Goal: Task Accomplishment & Management: Manage account settings

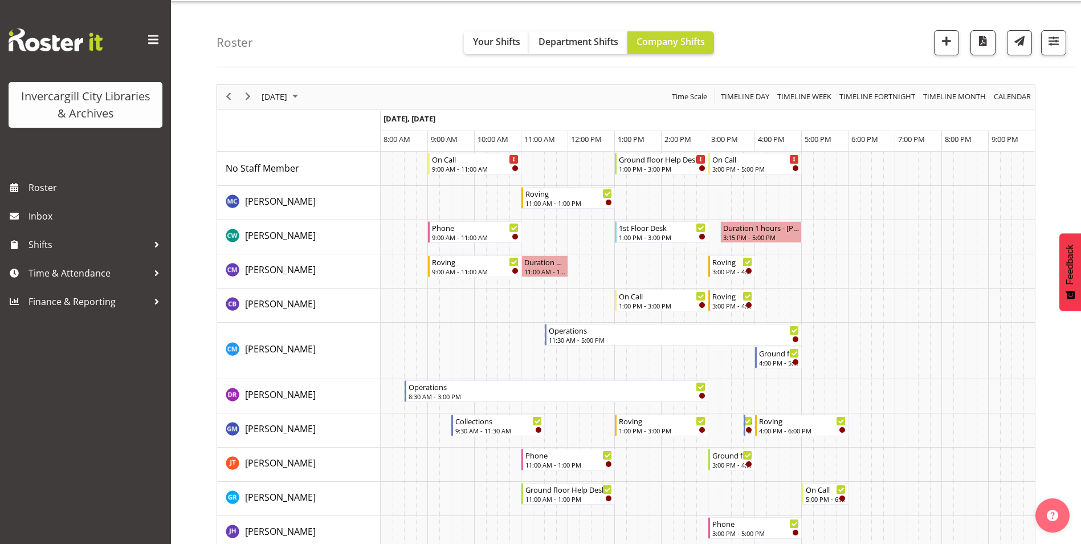
scroll to position [57, 0]
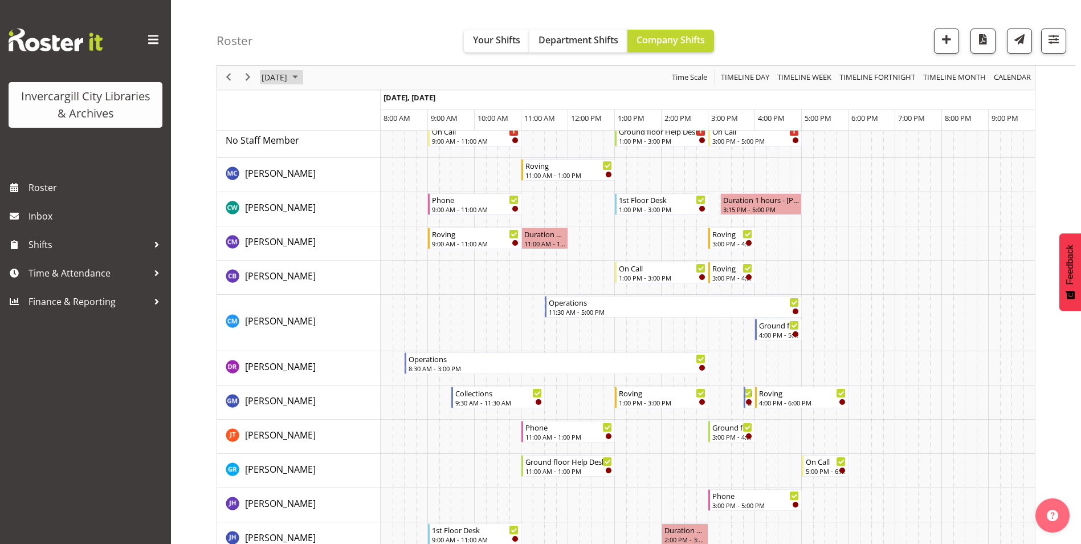
click at [288, 75] on span "September 11, 2025" at bounding box center [274, 78] width 28 height 14
click at [372, 247] on button "Today" at bounding box center [372, 246] width 39 height 16
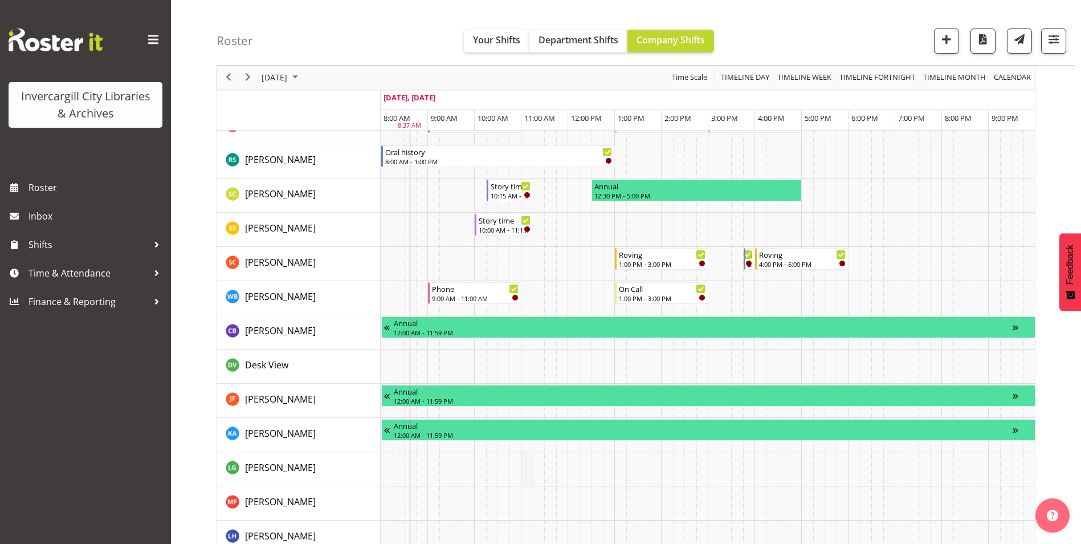
scroll to position [741, 0]
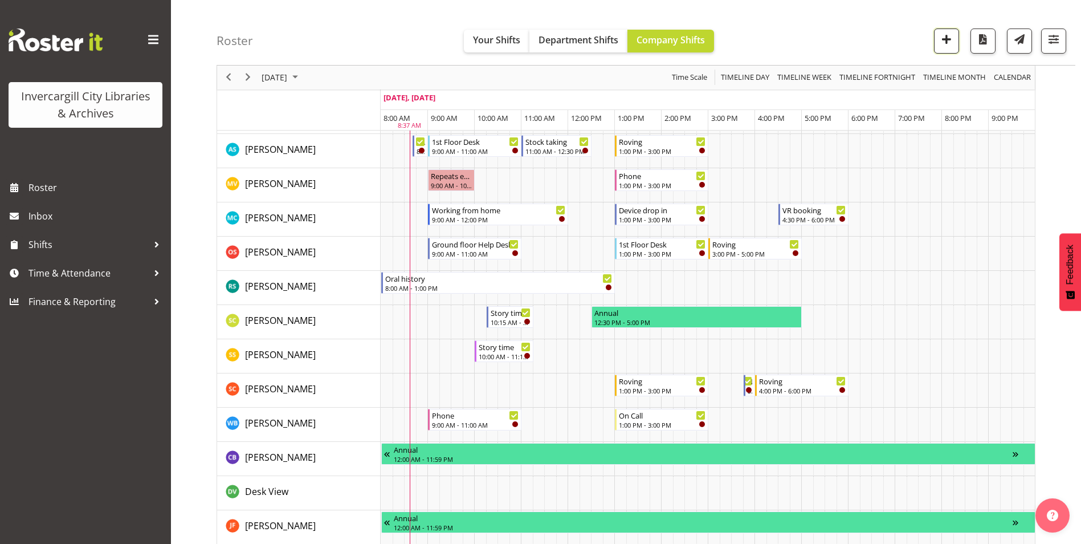
click at [952, 42] on span "button" at bounding box center [946, 39] width 15 height 15
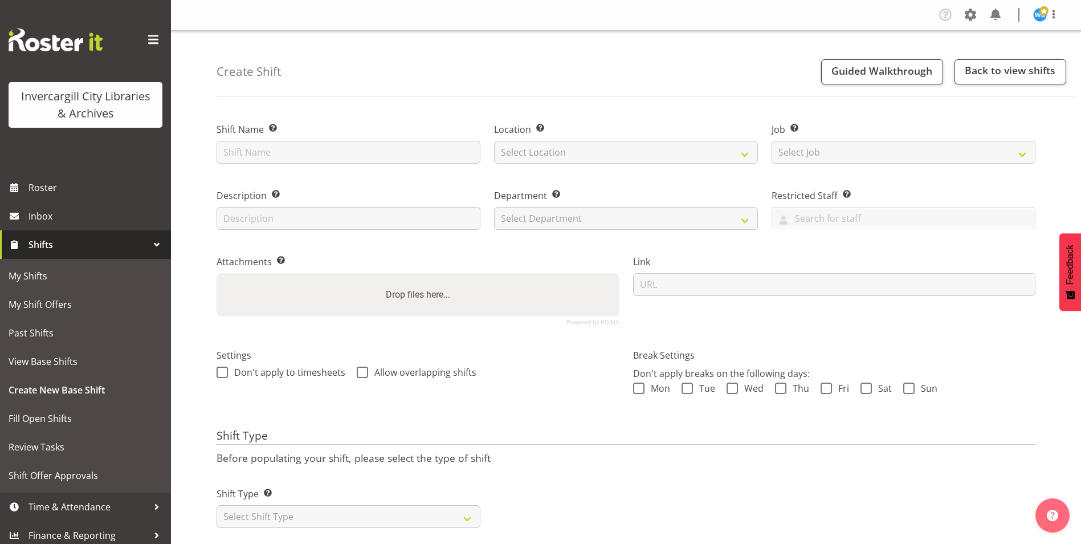
scroll to position [26, 0]
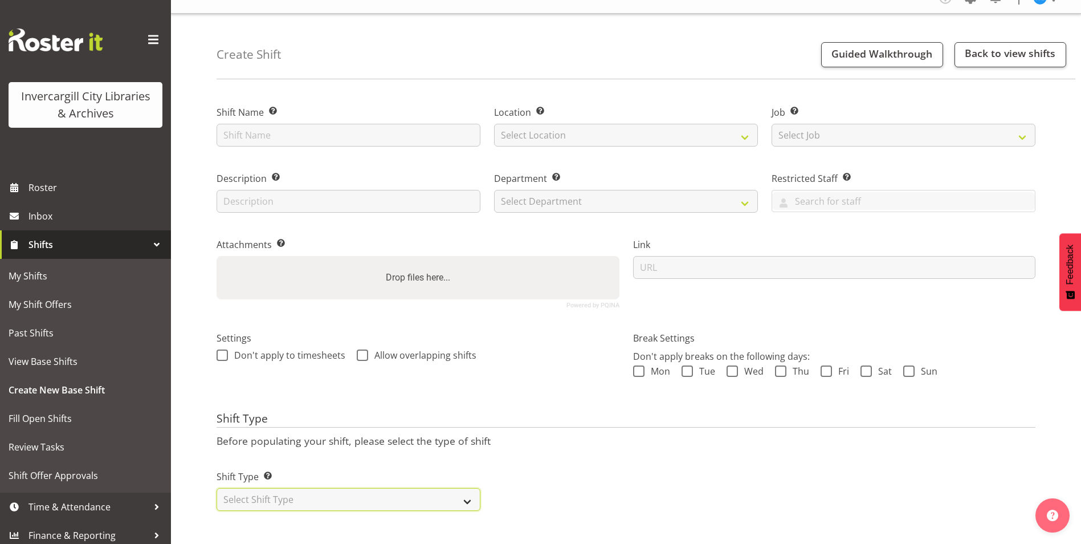
click at [390, 488] on select "Select Shift Type One Off Shift Recurring Shift Rotating Shift" at bounding box center [349, 499] width 264 height 23
select select "one_off"
click at [217, 488] on select "Select Shift Type One Off Shift Recurring Shift Rotating Shift" at bounding box center [349, 499] width 264 height 23
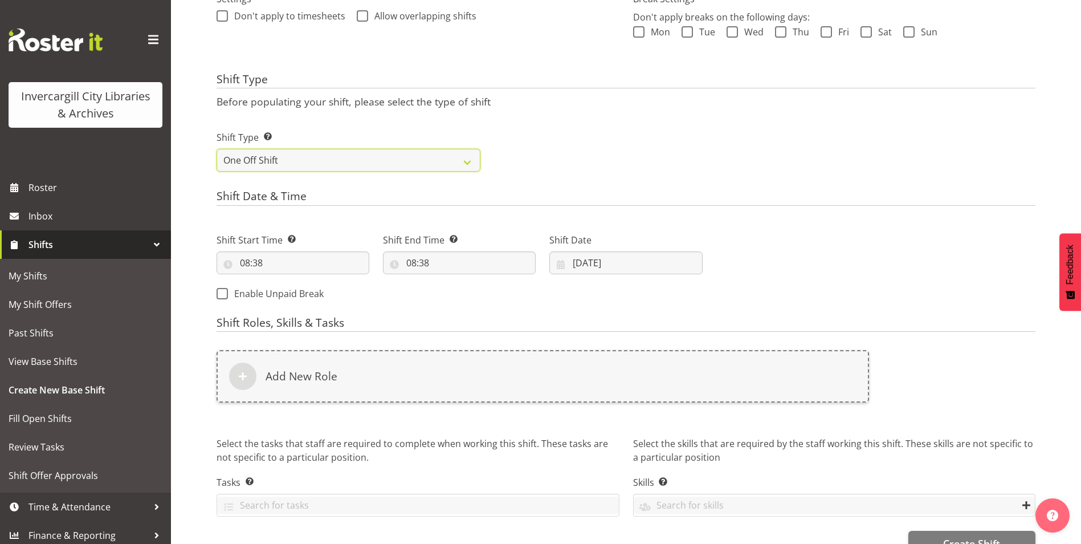
scroll to position [368, 0]
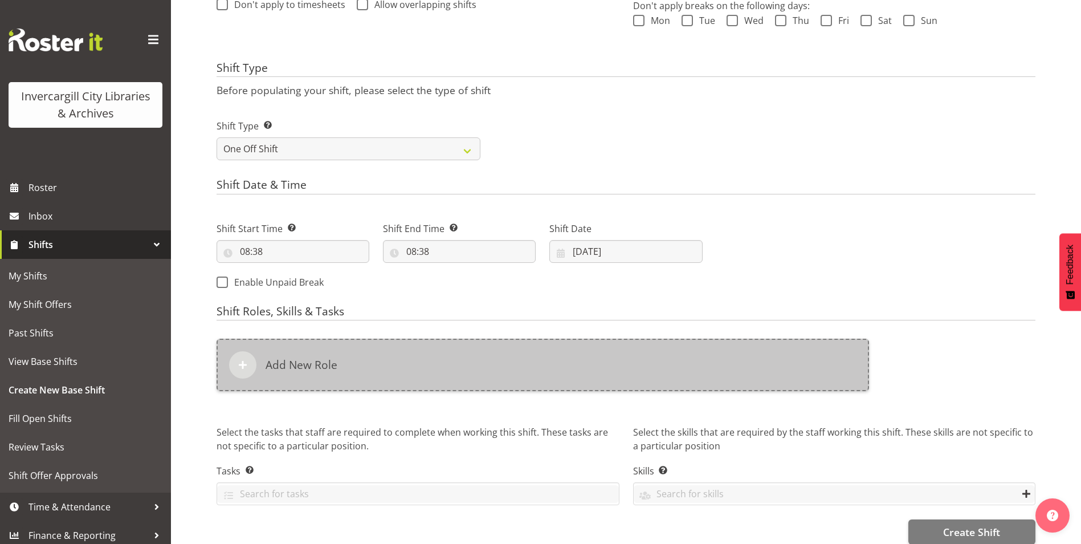
click at [411, 373] on div "Add New Role" at bounding box center [543, 365] width 653 height 52
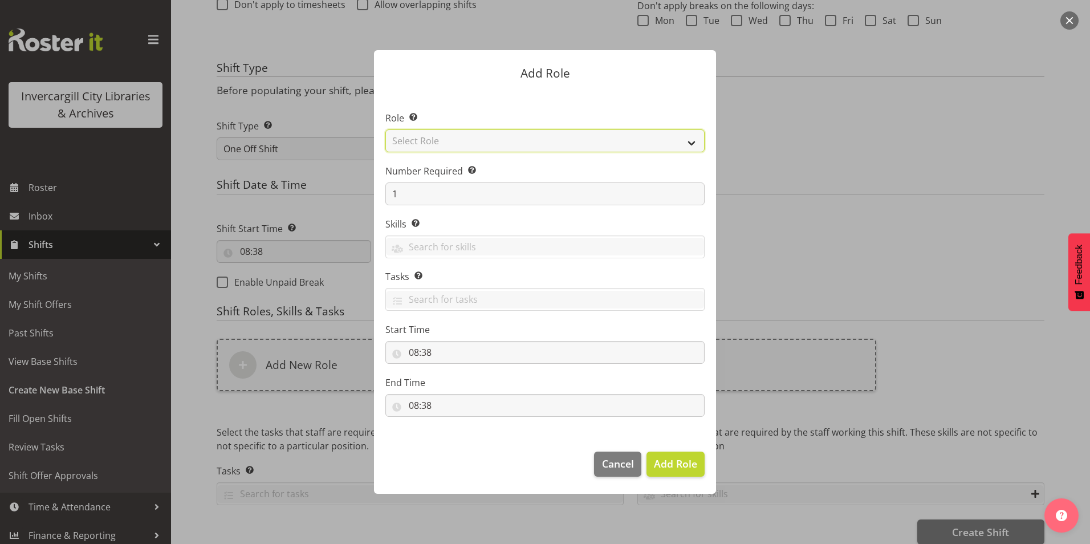
click at [588, 138] on select "Select Role 1st floor desk AQ operator Business Support Team member Casual Cust…" at bounding box center [544, 140] width 319 height 23
select select "1527"
click at [385, 129] on select "Select Role 1st floor desk AQ operator Business Support Team member Casual Cust…" at bounding box center [544, 140] width 319 height 23
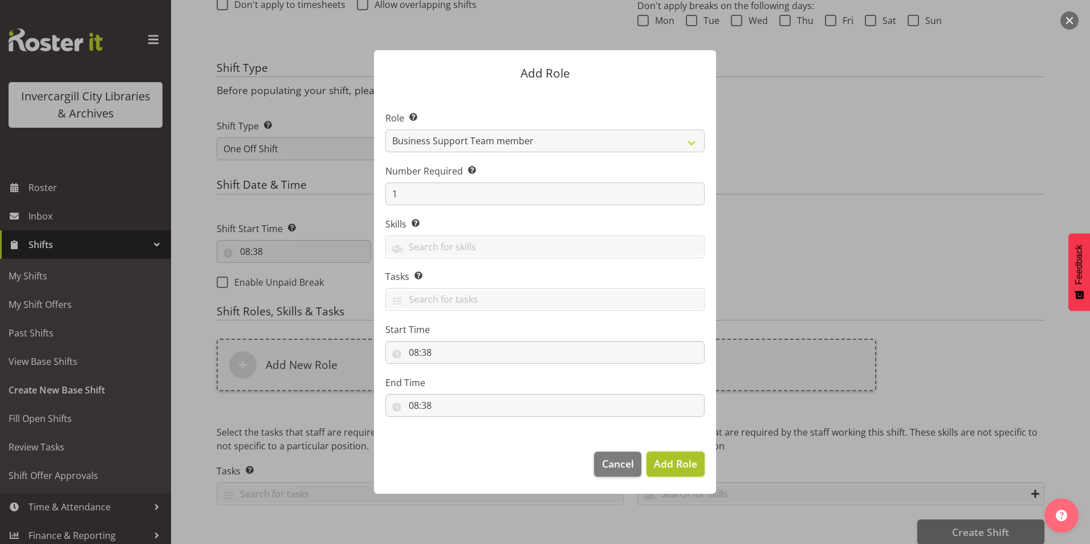
click at [676, 464] on span "Add Role" at bounding box center [675, 463] width 43 height 14
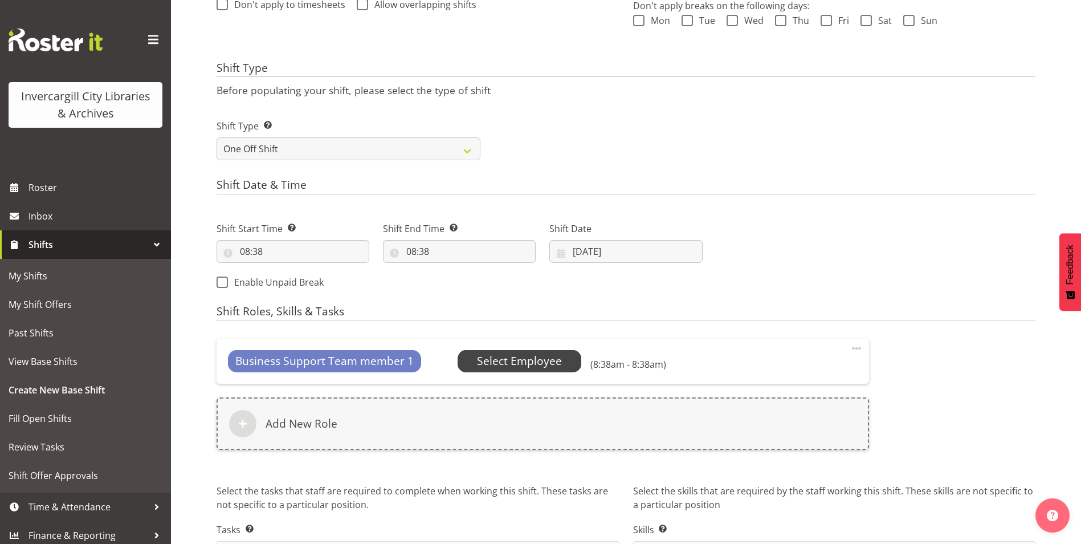
click at [532, 360] on span "Select Employee" at bounding box center [519, 361] width 85 height 17
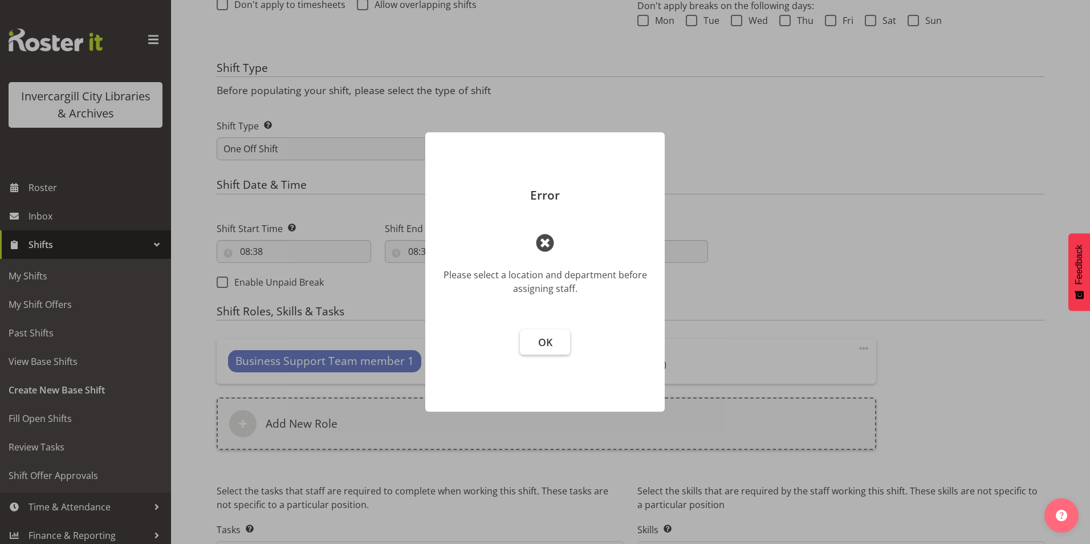
click at [546, 336] on span "OK" at bounding box center [545, 342] width 14 height 14
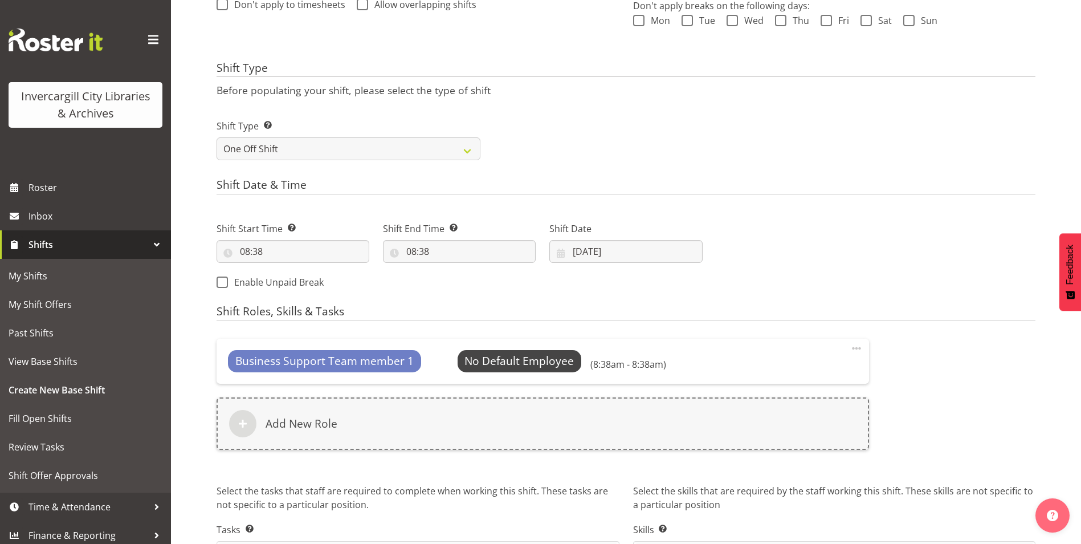
scroll to position [0, 0]
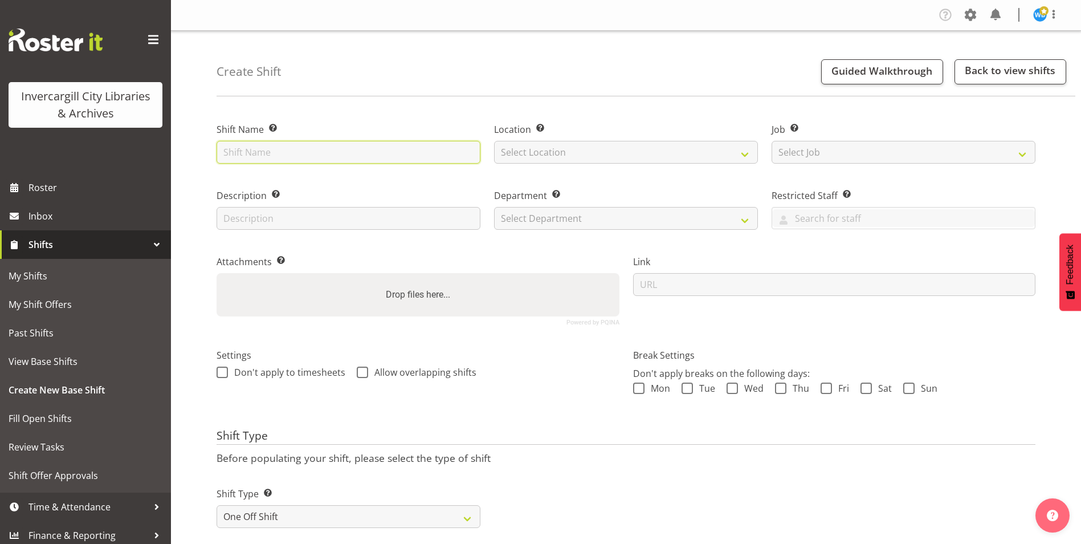
click at [311, 151] on input "text" at bounding box center [349, 152] width 264 height 23
type input "Work From Home"
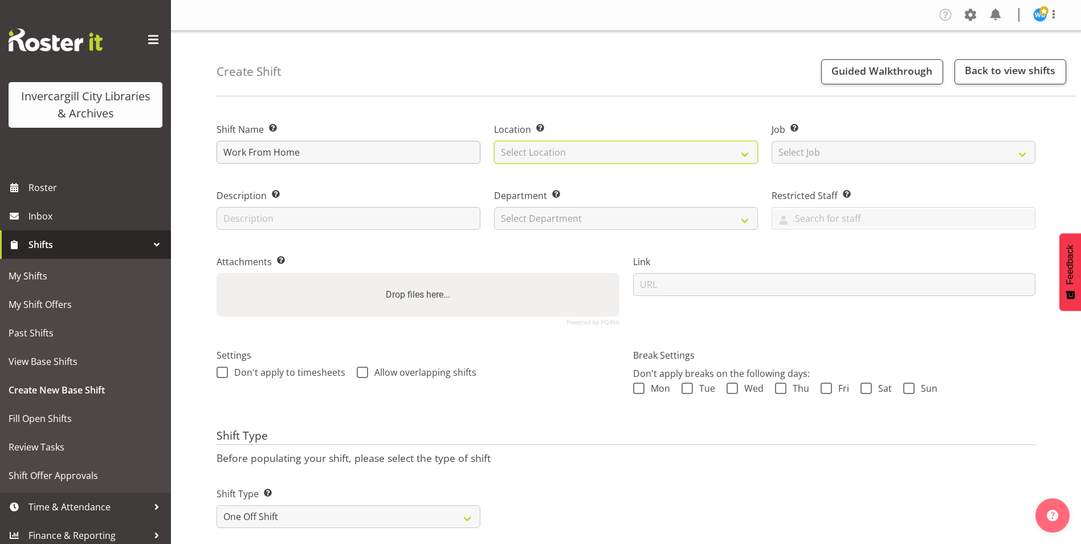
select select "1276"
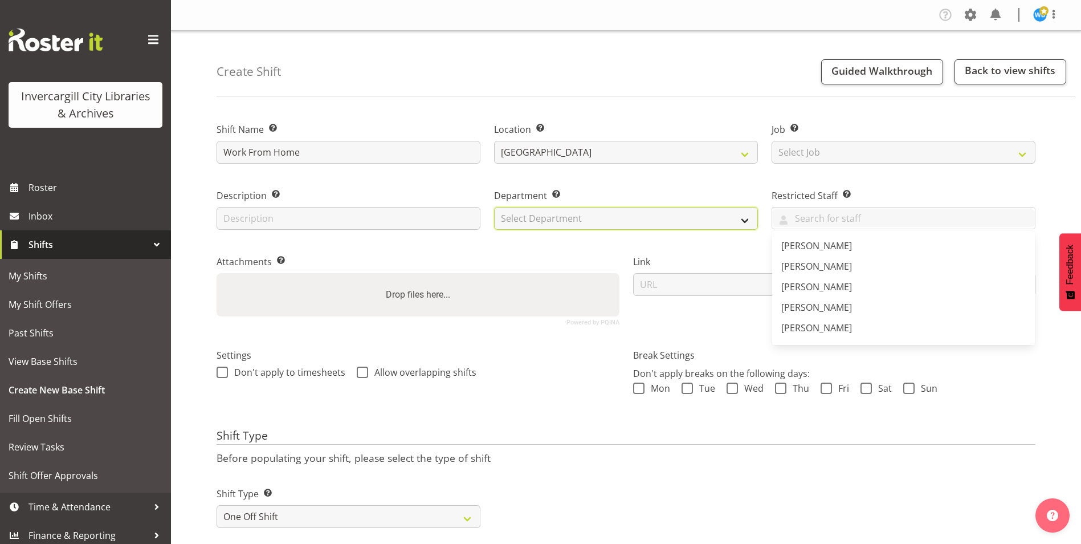
click at [563, 219] on select "Select Department Public shifts Off Desk" at bounding box center [626, 218] width 264 height 23
select select "920"
click at [494, 207] on select "Select Department Public shifts Off Desk" at bounding box center [626, 218] width 264 height 23
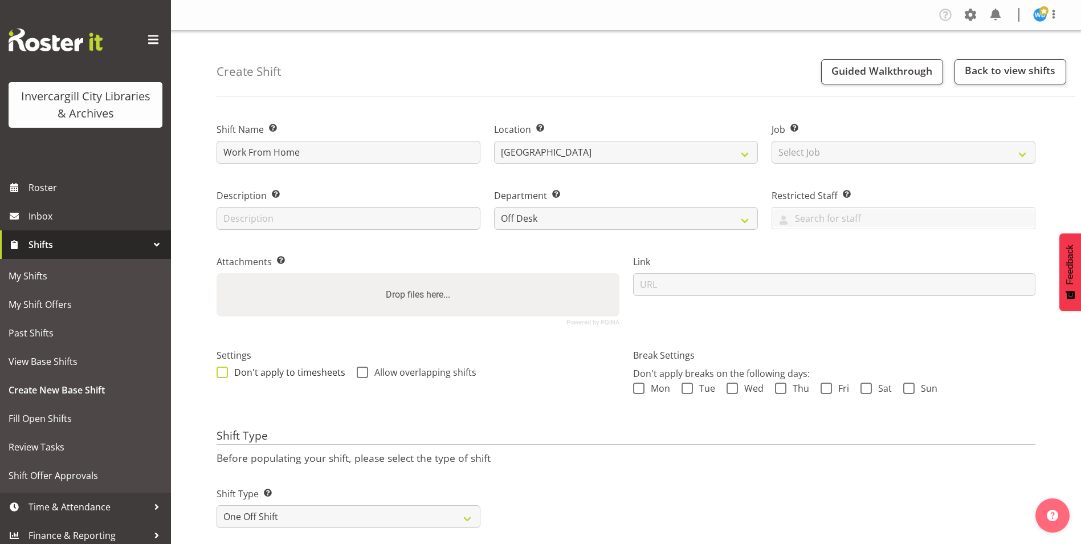
drag, startPoint x: 226, startPoint y: 376, endPoint x: 248, endPoint y: 376, distance: 22.2
click at [227, 376] on span at bounding box center [222, 371] width 11 height 11
click at [224, 376] on input "Don't apply to timesheets" at bounding box center [220, 371] width 7 height 7
checkbox input "true"
click at [364, 372] on span at bounding box center [362, 371] width 11 height 11
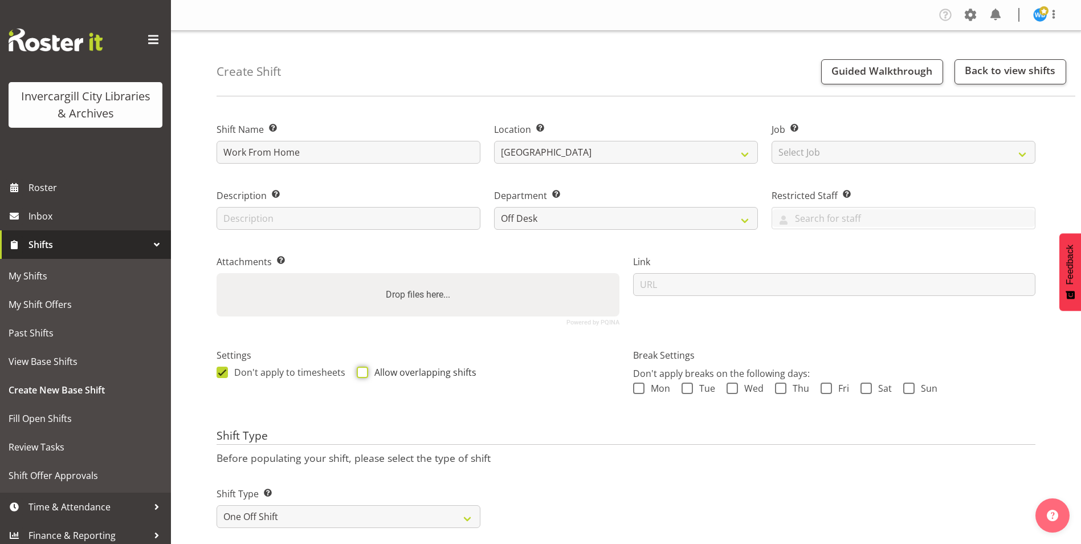
click at [364, 372] on input "Allow overlapping shifts" at bounding box center [360, 371] width 7 height 7
checkbox input "true"
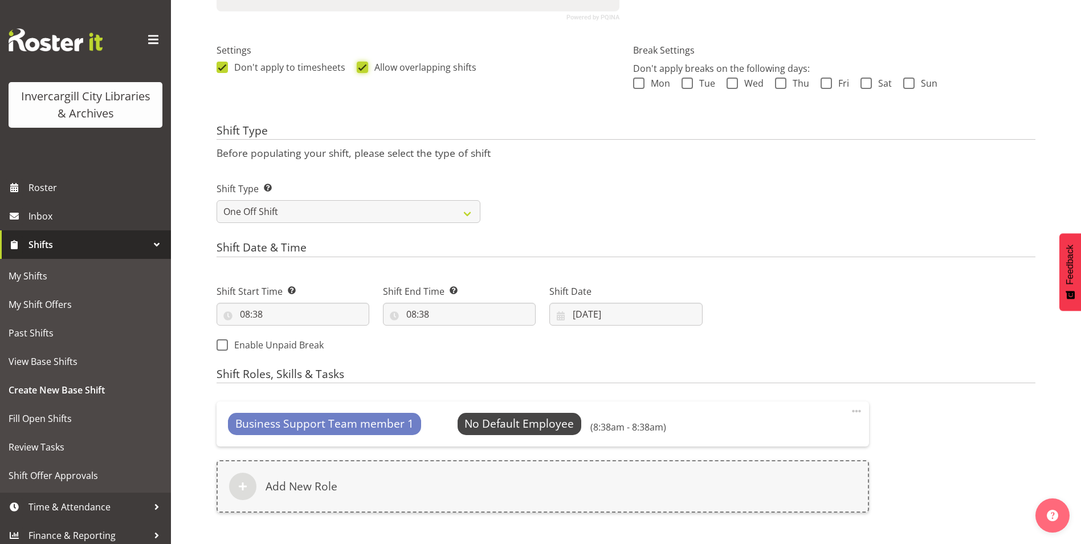
scroll to position [342, 0]
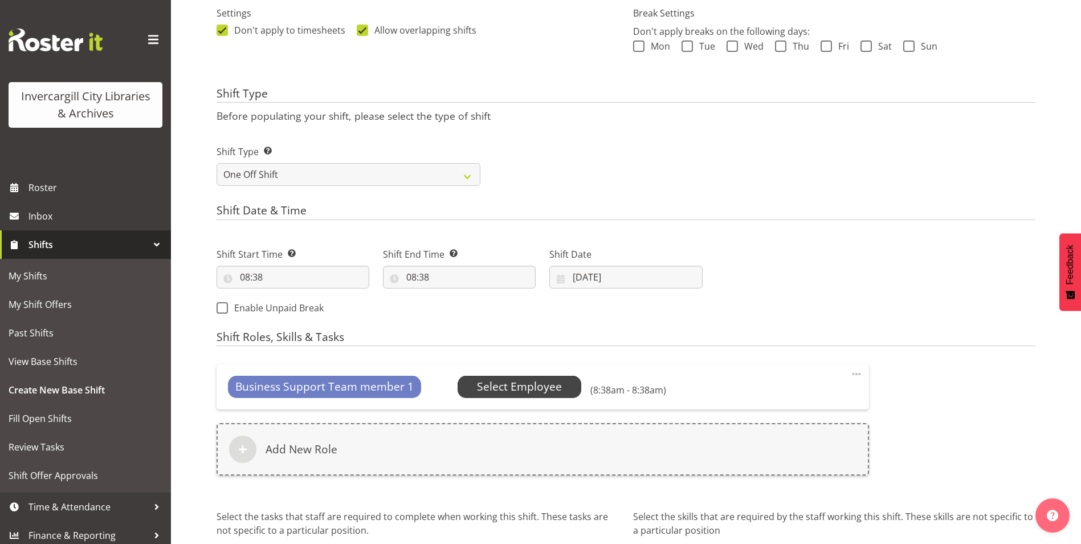
click at [524, 391] on span "Select Employee" at bounding box center [519, 386] width 85 height 17
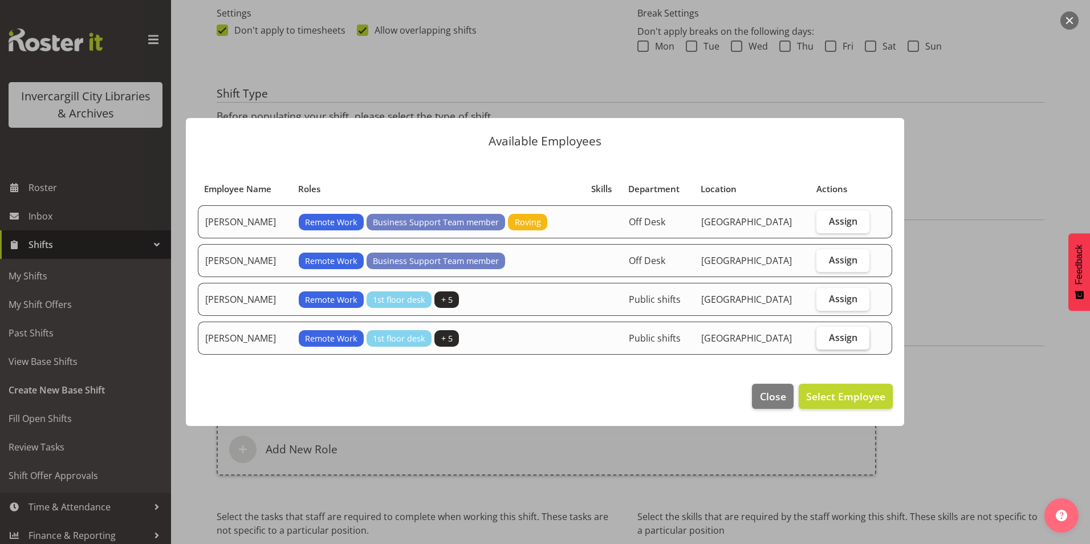
click at [850, 340] on span "Assign" at bounding box center [843, 337] width 28 height 11
click at [824, 340] on input "Assign" at bounding box center [819, 336] width 7 height 7
checkbox input "true"
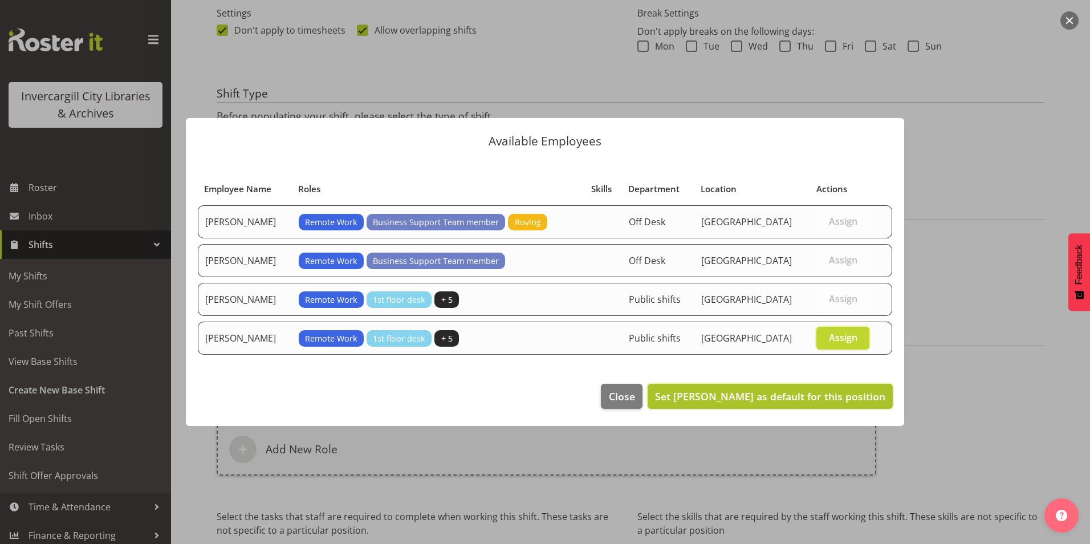
click at [714, 403] on span "Set Willem Burger as default for this position" at bounding box center [770, 396] width 230 height 14
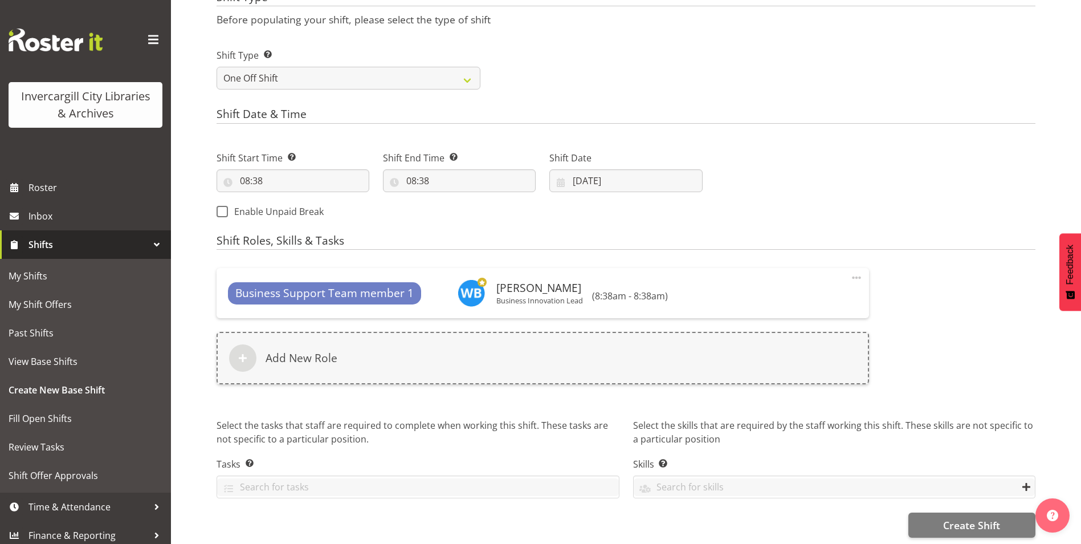
scroll to position [449, 0]
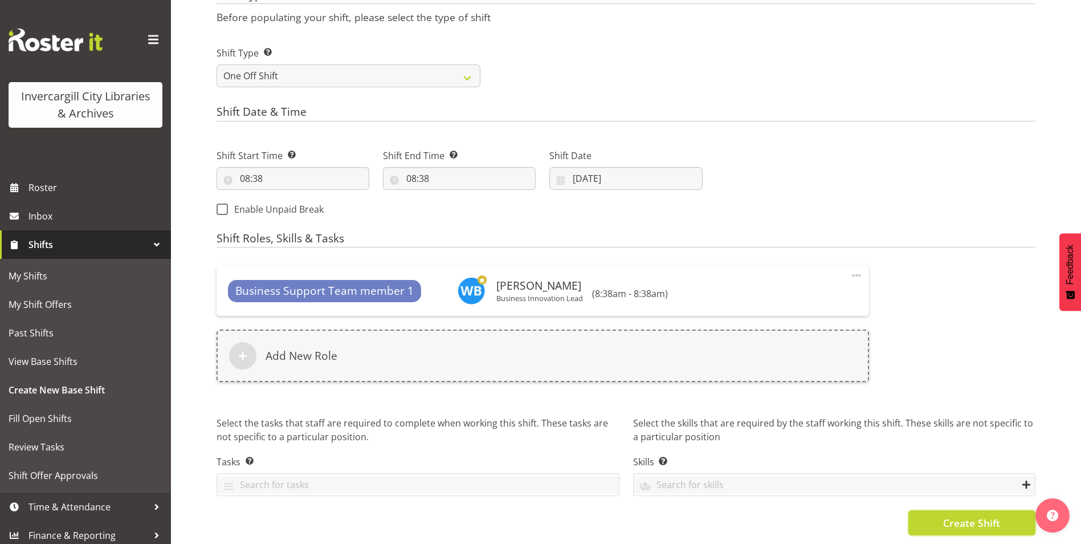
click at [947, 515] on span "Create Shift" at bounding box center [971, 522] width 57 height 15
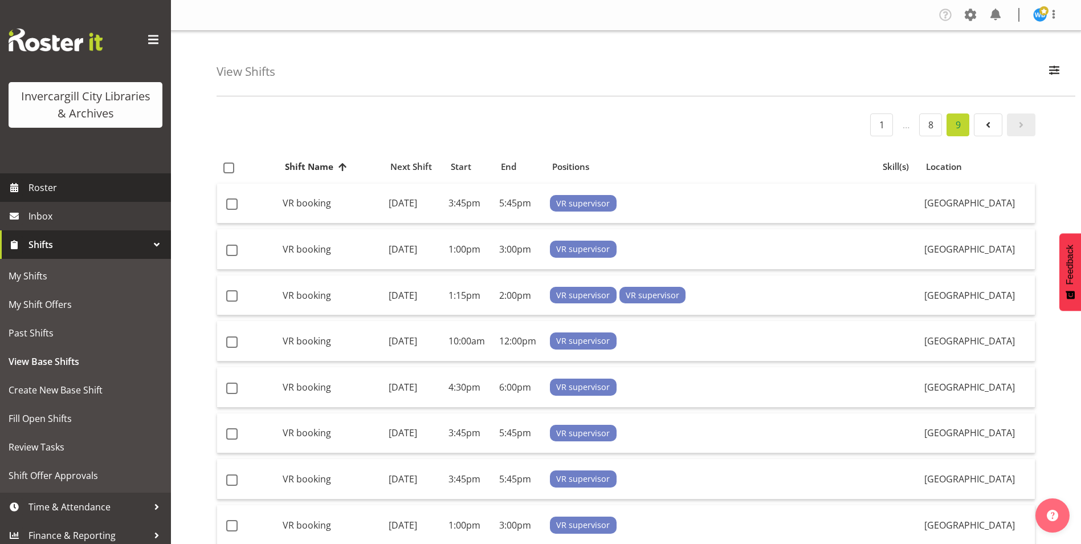
click at [52, 187] on span "Roster" at bounding box center [96, 187] width 137 height 17
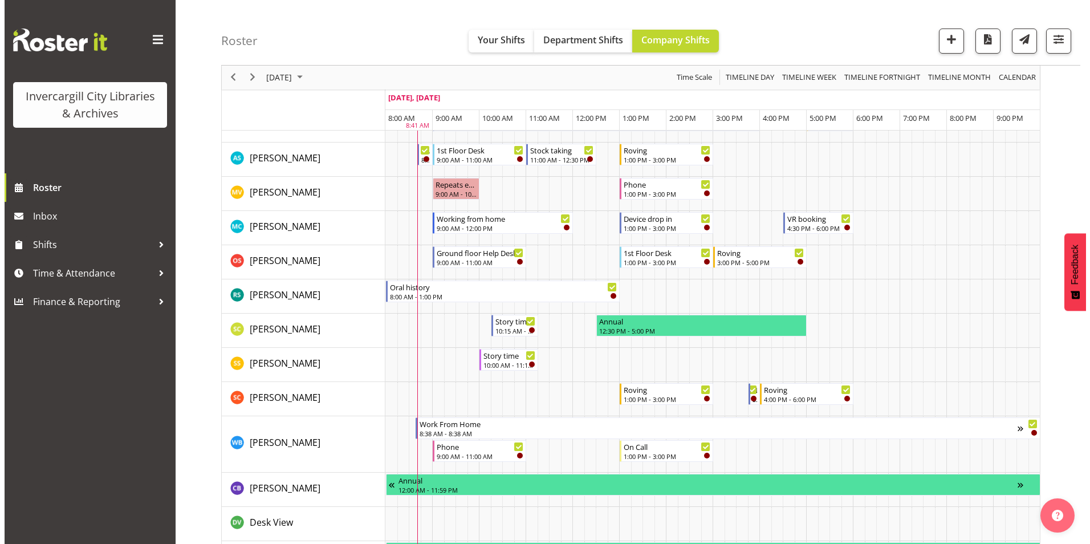
scroll to position [798, 0]
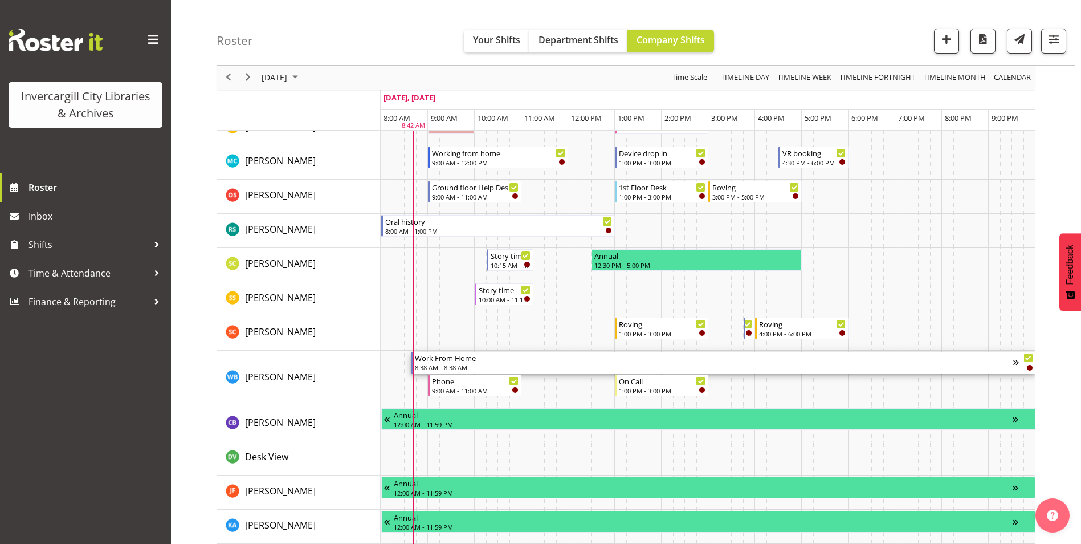
click at [686, 366] on div "8:38 AM - 8:38 AM" at bounding box center [714, 366] width 598 height 9
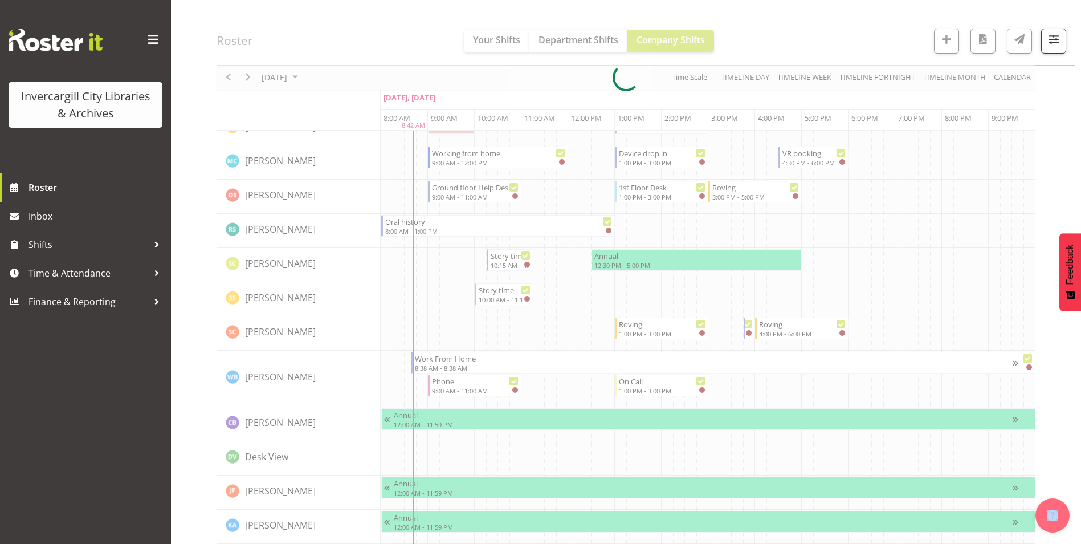
click at [686, 366] on div at bounding box center [626, 78] width 819 height 1525
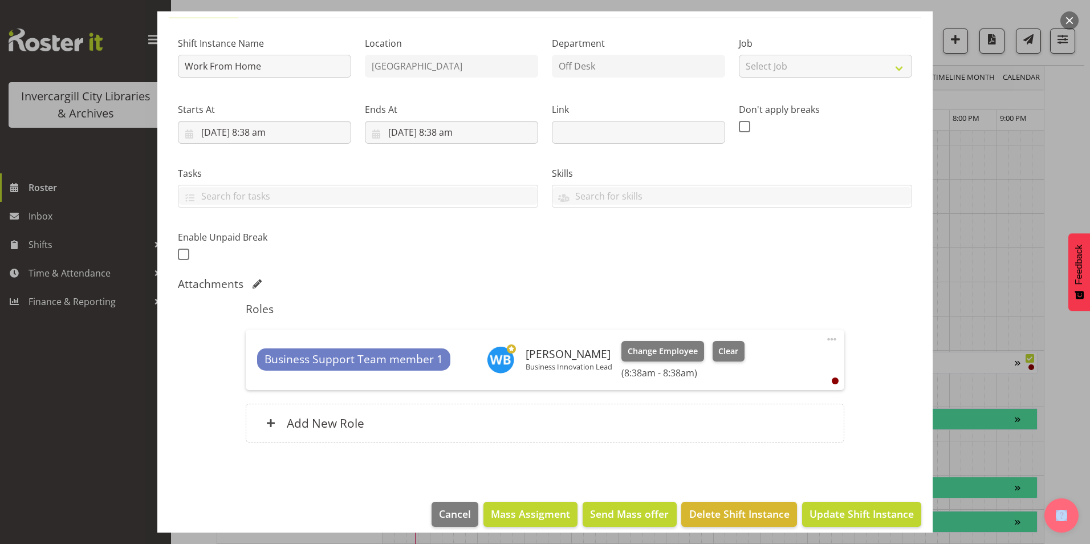
scroll to position [108, 0]
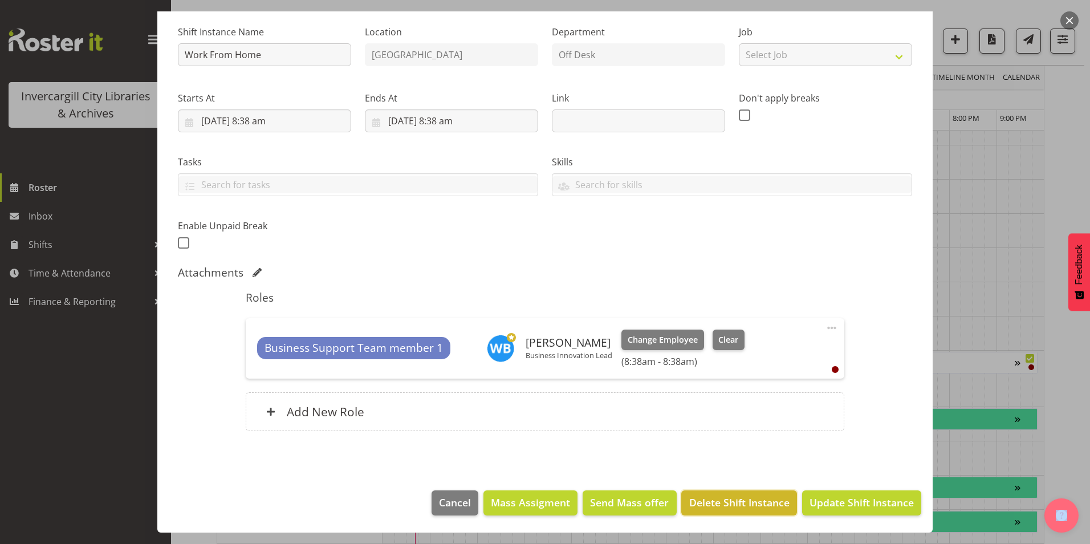
click at [727, 501] on span "Delete Shift Instance" at bounding box center [739, 502] width 100 height 15
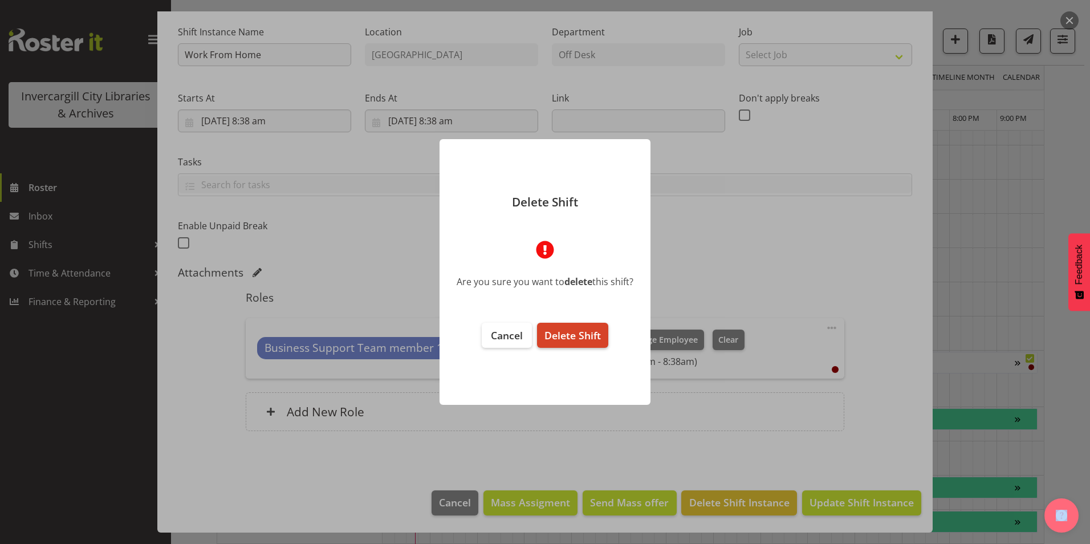
click at [576, 336] on span "Delete Shift" at bounding box center [572, 335] width 56 height 14
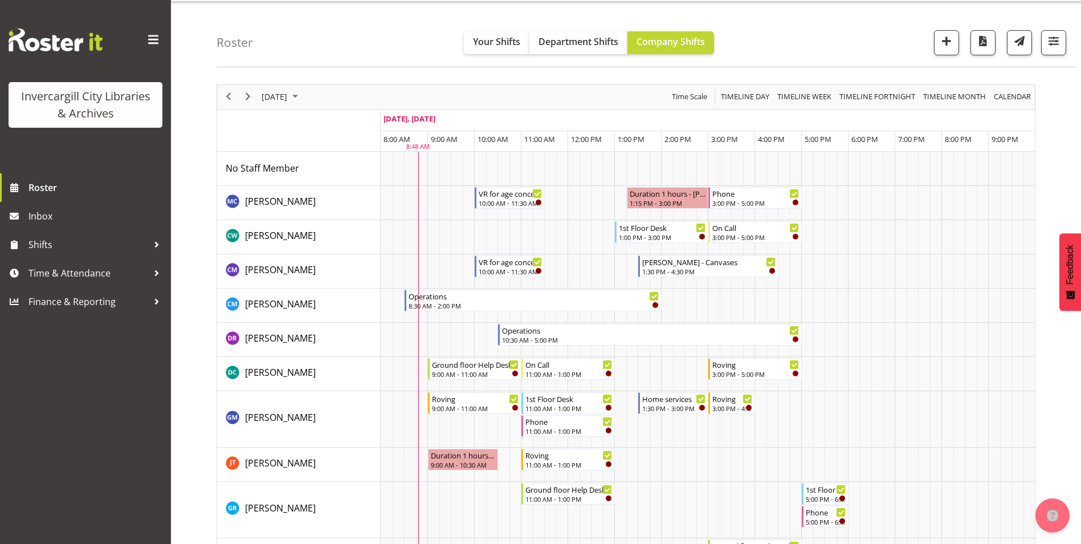
scroll to position [57, 0]
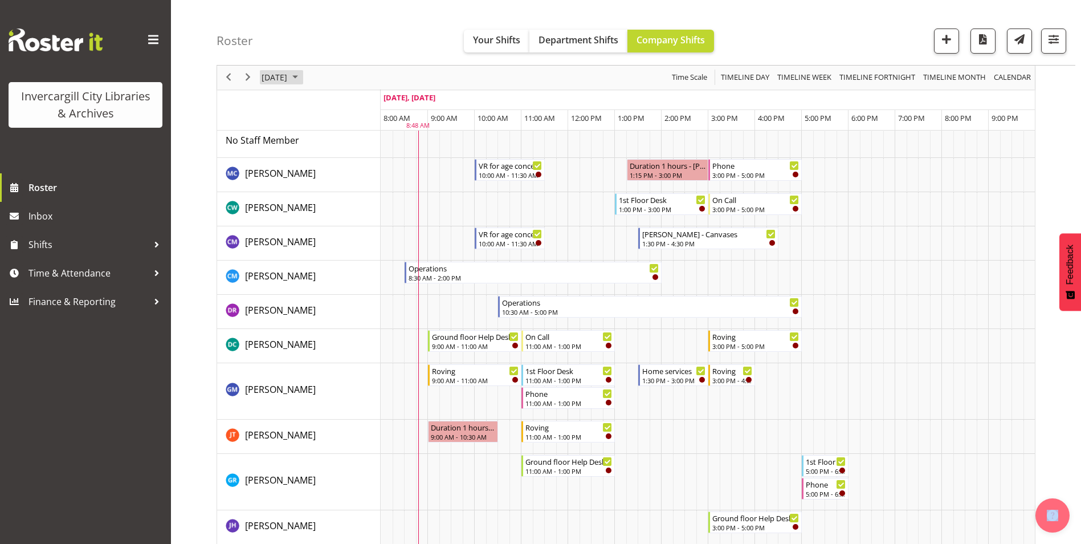
click at [288, 81] on span "[DATE]" at bounding box center [274, 78] width 28 height 14
click at [344, 203] on span "25" at bounding box center [346, 203] width 17 height 17
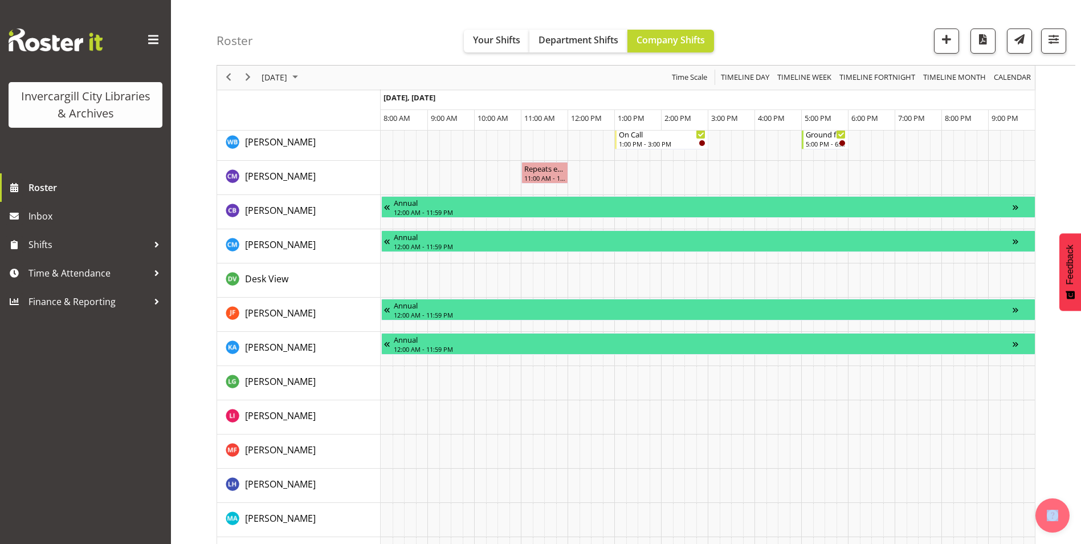
scroll to position [798, 0]
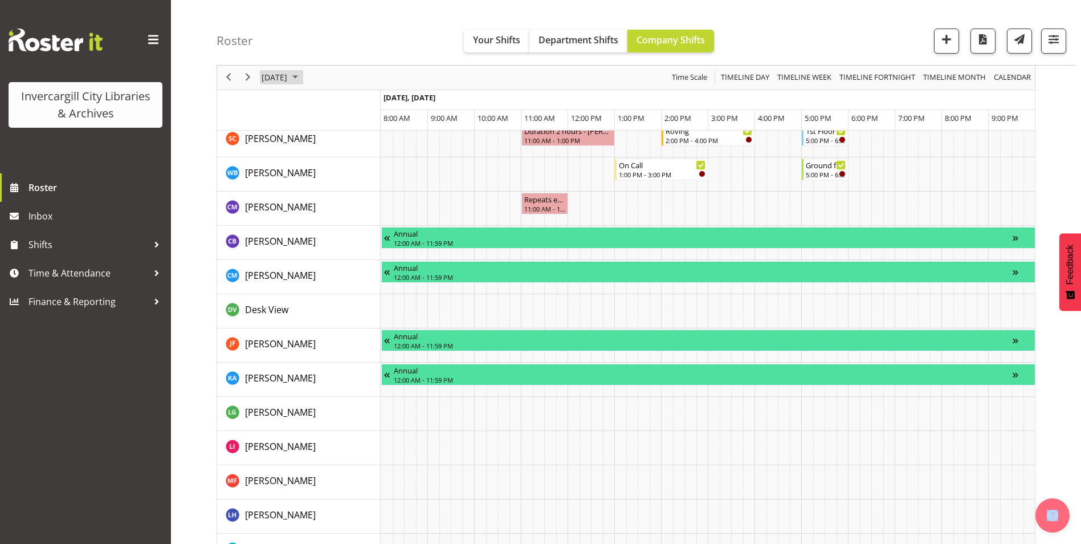
click at [275, 80] on span "September 25, 2025" at bounding box center [274, 78] width 28 height 14
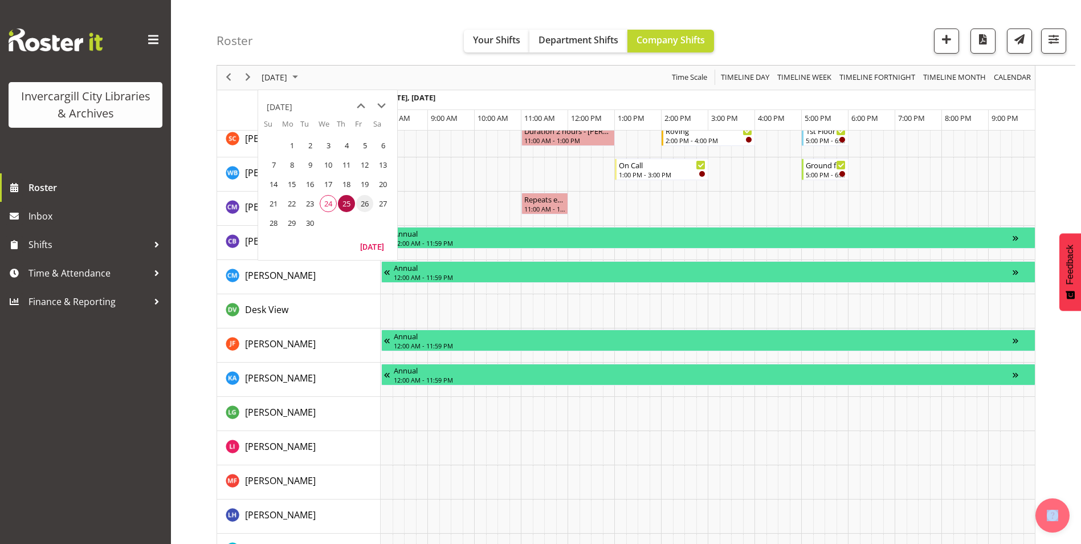
click at [361, 207] on span "26" at bounding box center [364, 203] width 17 height 17
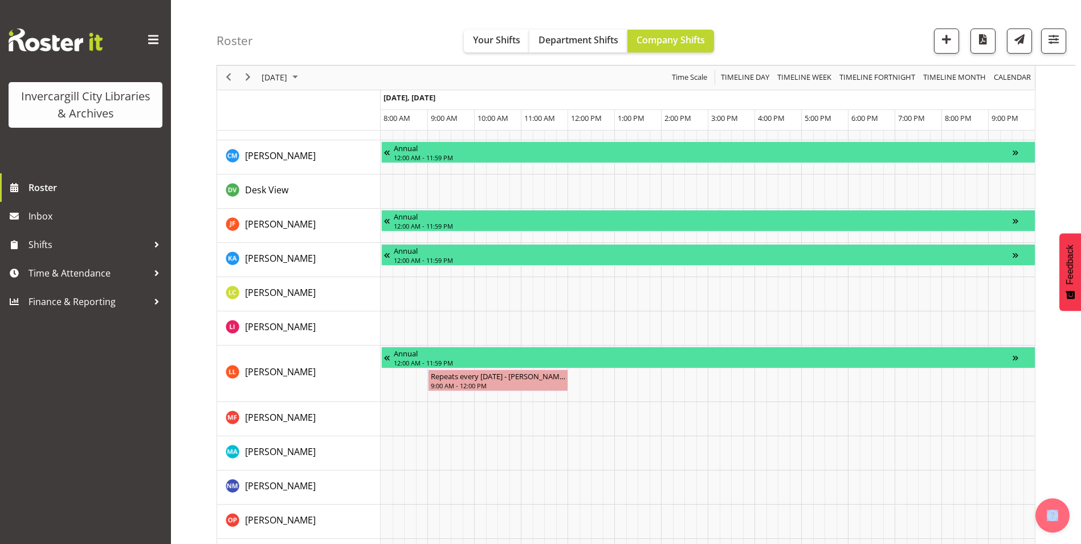
scroll to position [1134, 0]
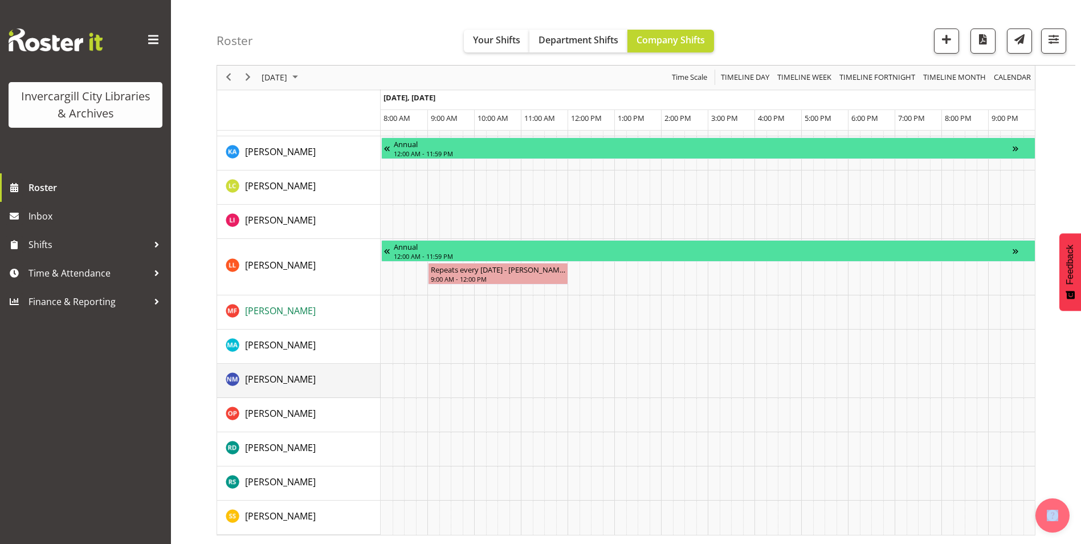
drag, startPoint x: 280, startPoint y: 382, endPoint x: 288, endPoint y: 381, distance: 8.0
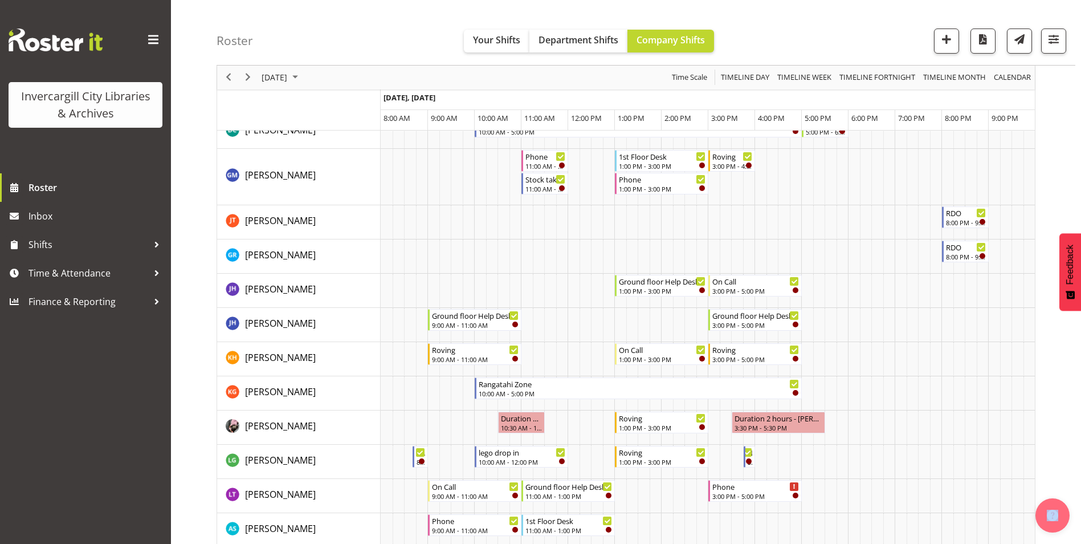
scroll to position [0, 0]
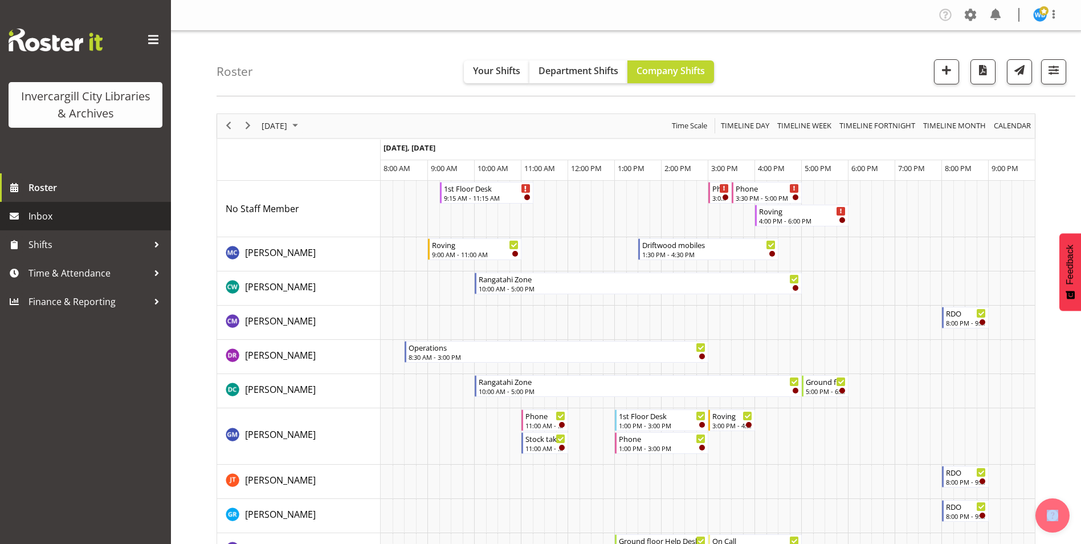
click at [42, 219] on span "Inbox" at bounding box center [96, 215] width 137 height 17
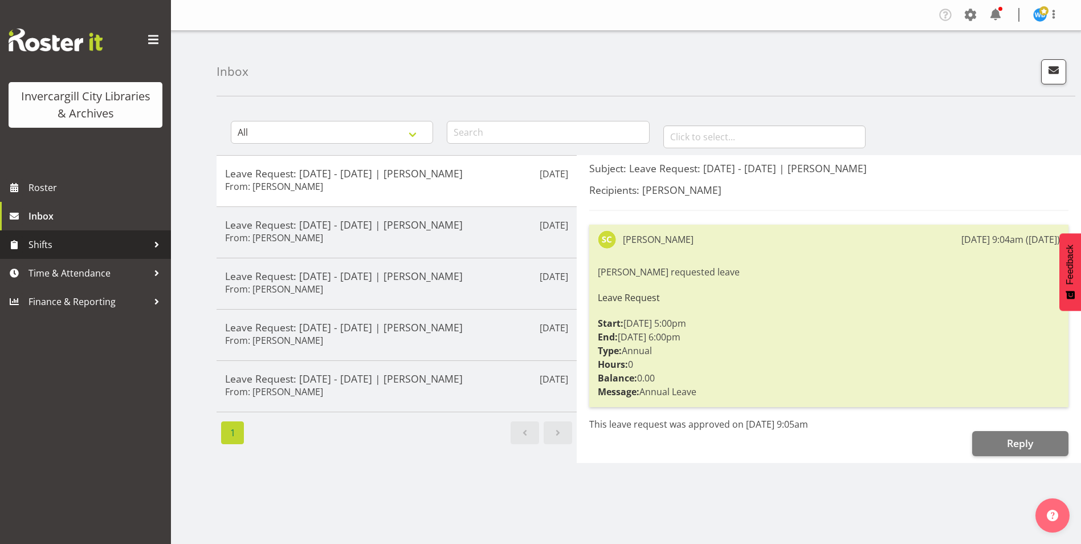
click at [42, 247] on span "Shifts" at bounding box center [88, 244] width 120 height 17
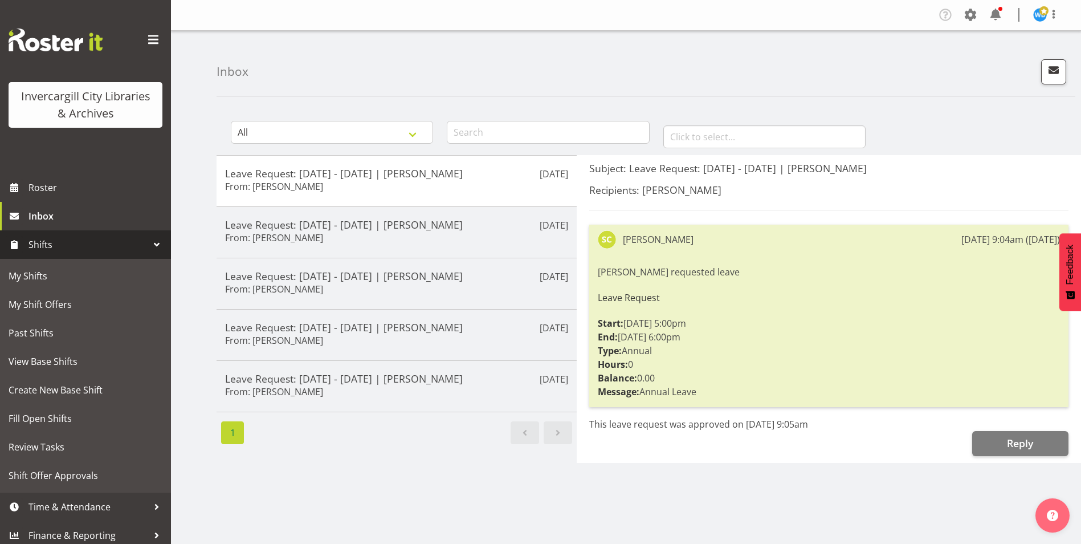
click at [40, 247] on span "Shifts" at bounding box center [88, 244] width 120 height 17
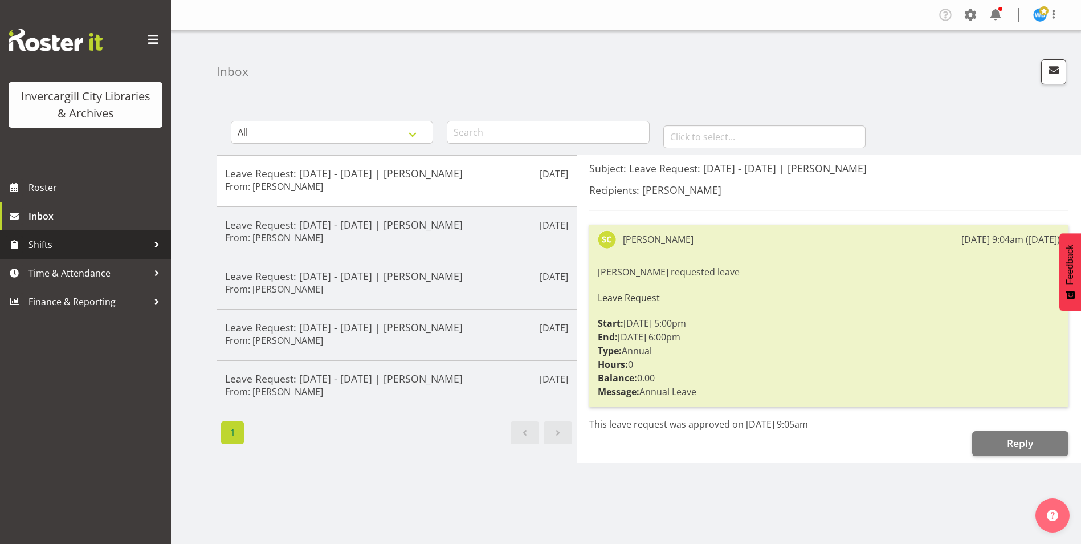
click at [40, 247] on span "Shifts" at bounding box center [88, 244] width 120 height 17
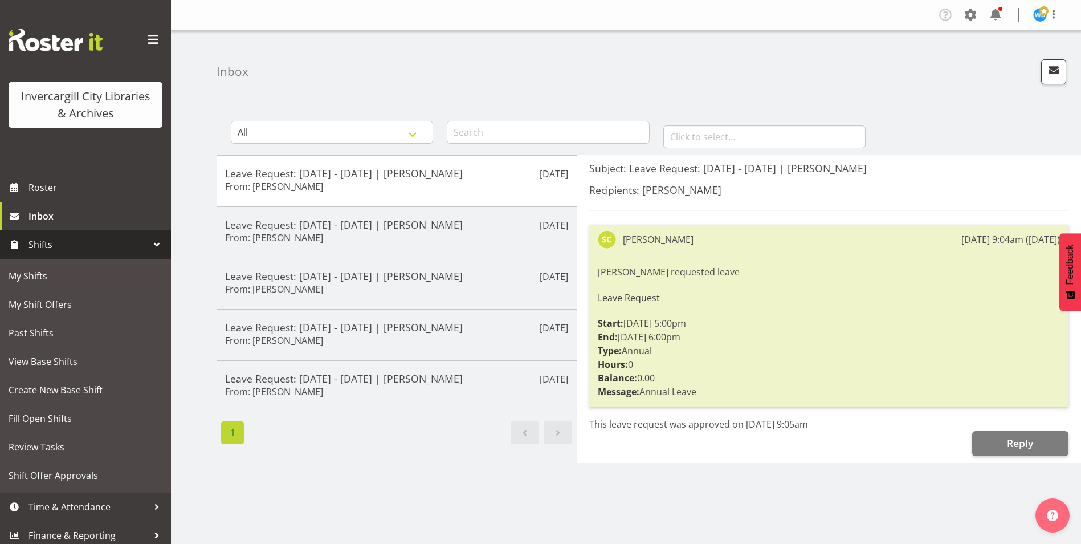
click at [40, 247] on span "Shifts" at bounding box center [88, 244] width 120 height 17
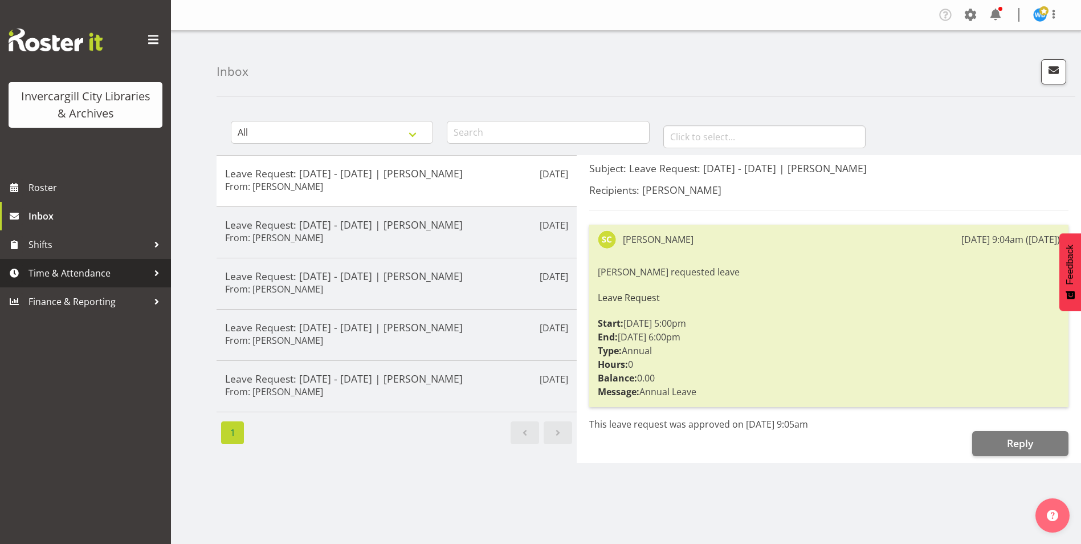
click at [40, 274] on span "Time & Attendance" at bounding box center [88, 272] width 120 height 17
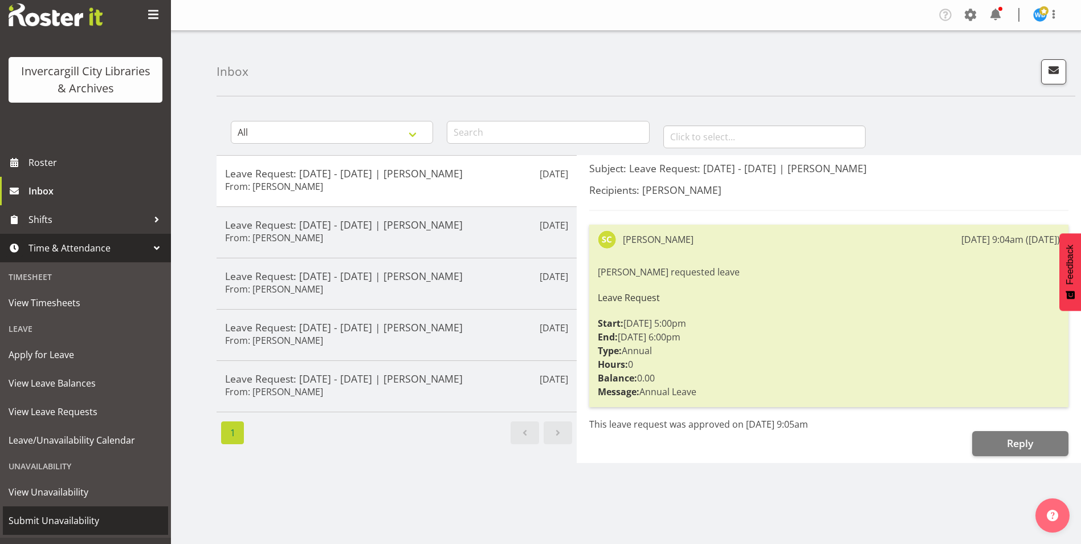
scroll to position [47, 0]
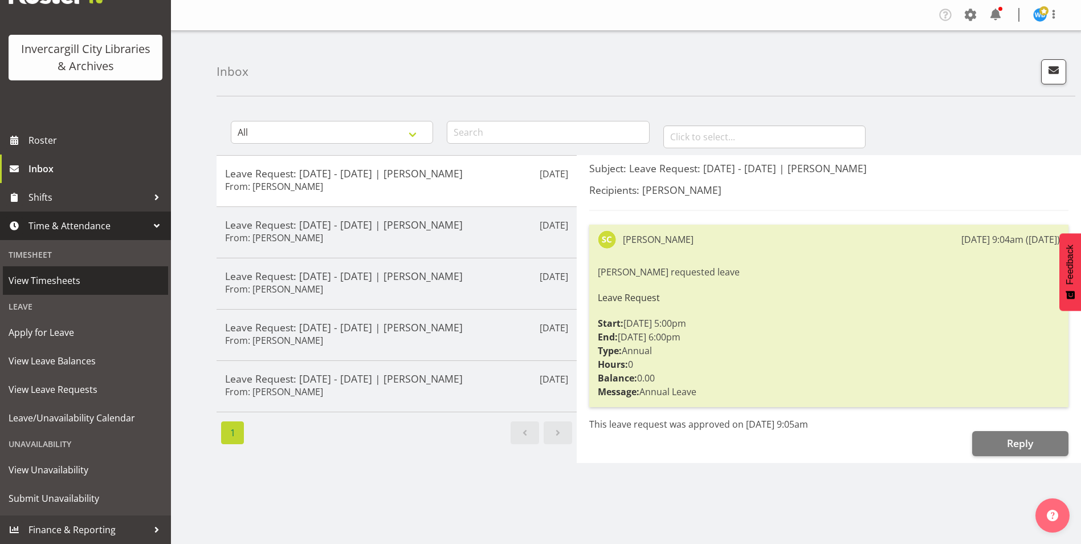
click at [38, 282] on span "View Timesheets" at bounding box center [86, 280] width 154 height 17
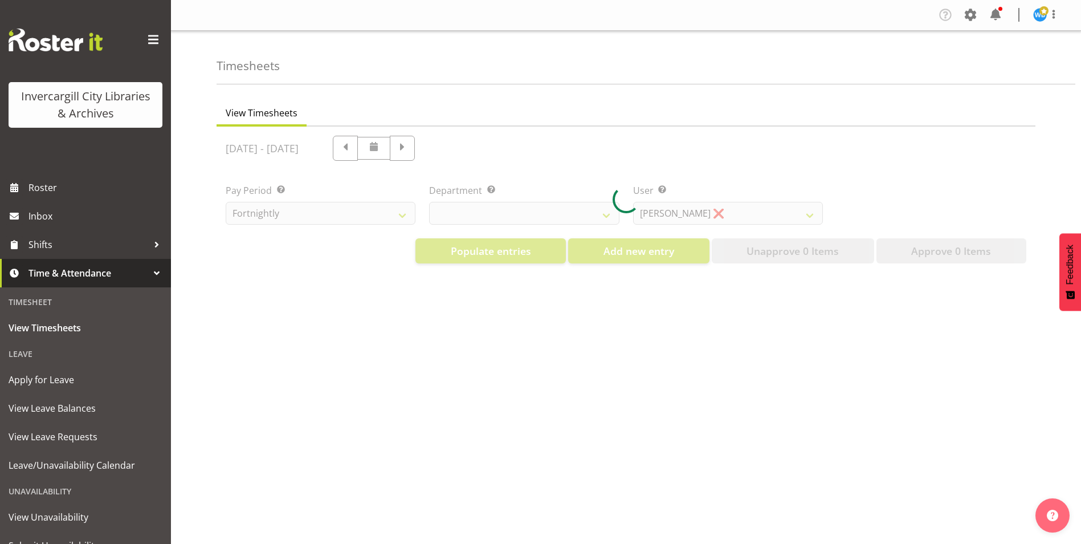
select select "921"
select select "11687"
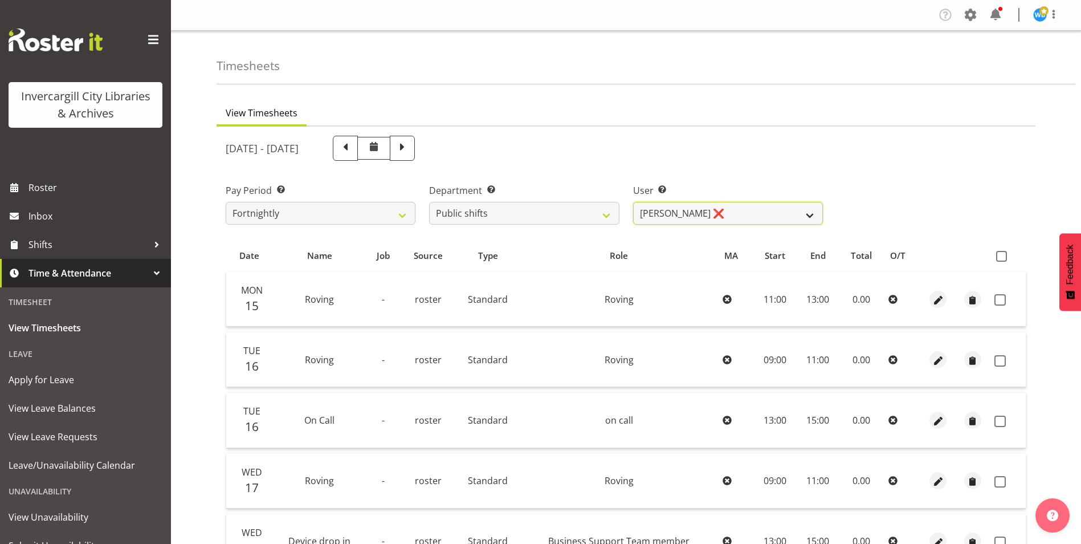
click at [810, 215] on select "[PERSON_NAME] ❌ [PERSON_NAME] ❌" at bounding box center [728, 213] width 190 height 23
click at [144, 35] on span at bounding box center [153, 40] width 18 height 18
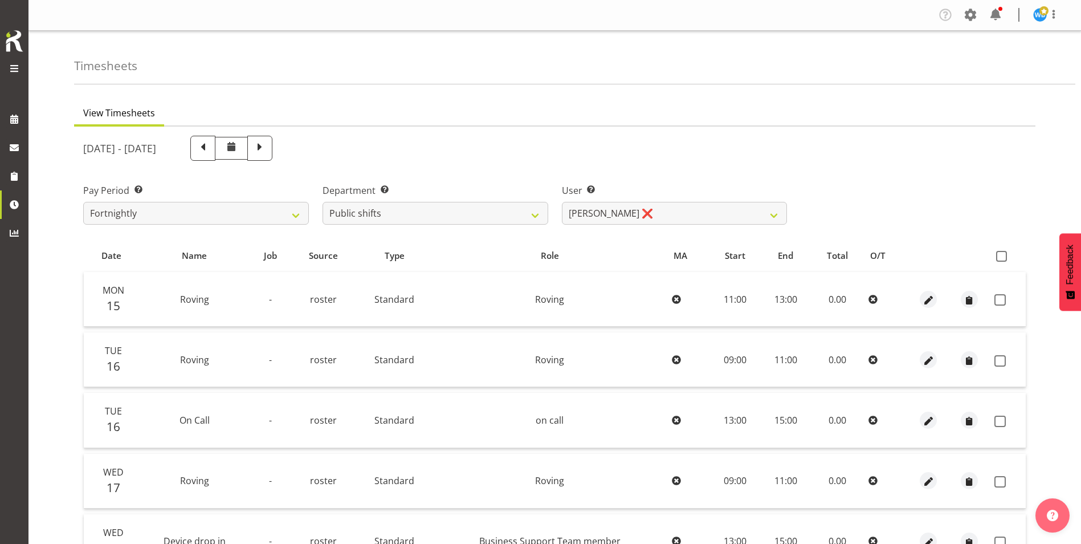
click at [12, 70] on span at bounding box center [14, 69] width 14 height 14
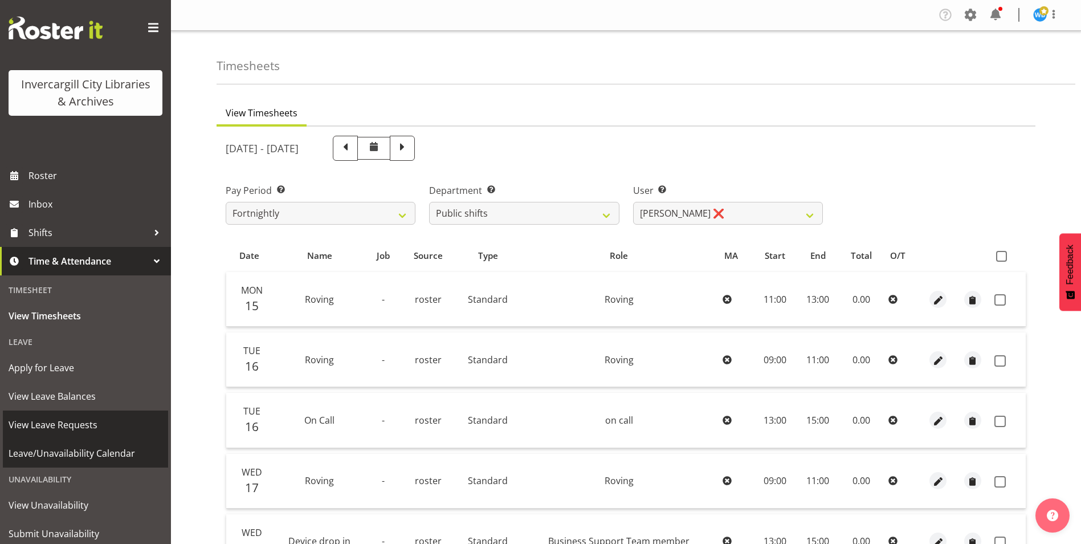
scroll to position [47, 0]
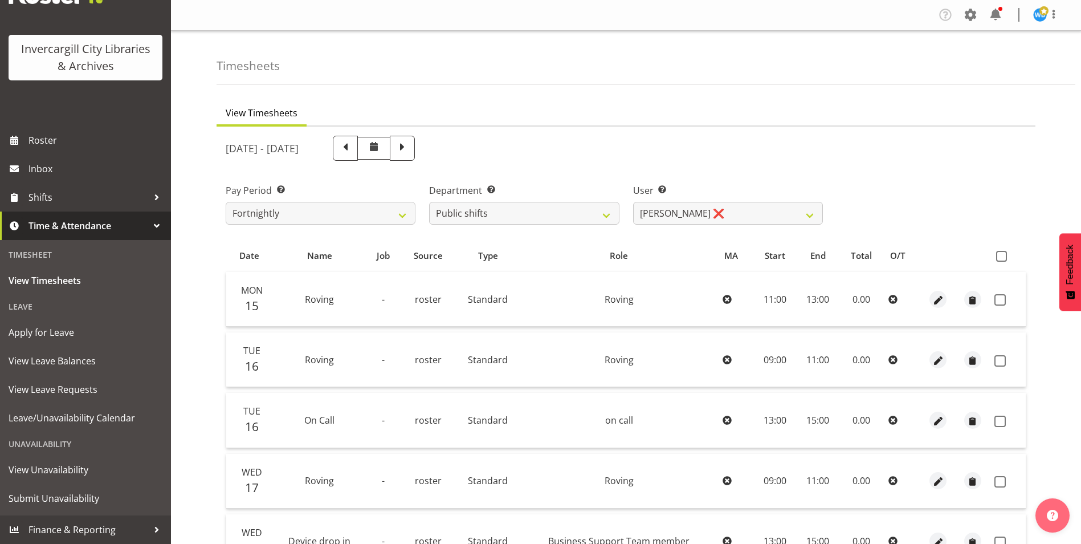
click at [56, 224] on span "Time & Attendance" at bounding box center [88, 225] width 120 height 17
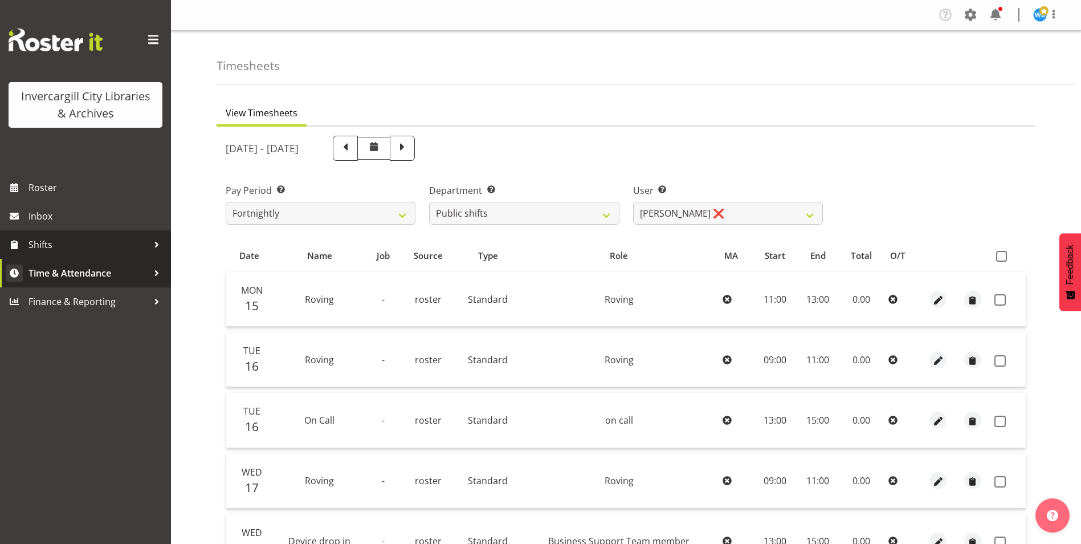
scroll to position [0, 0]
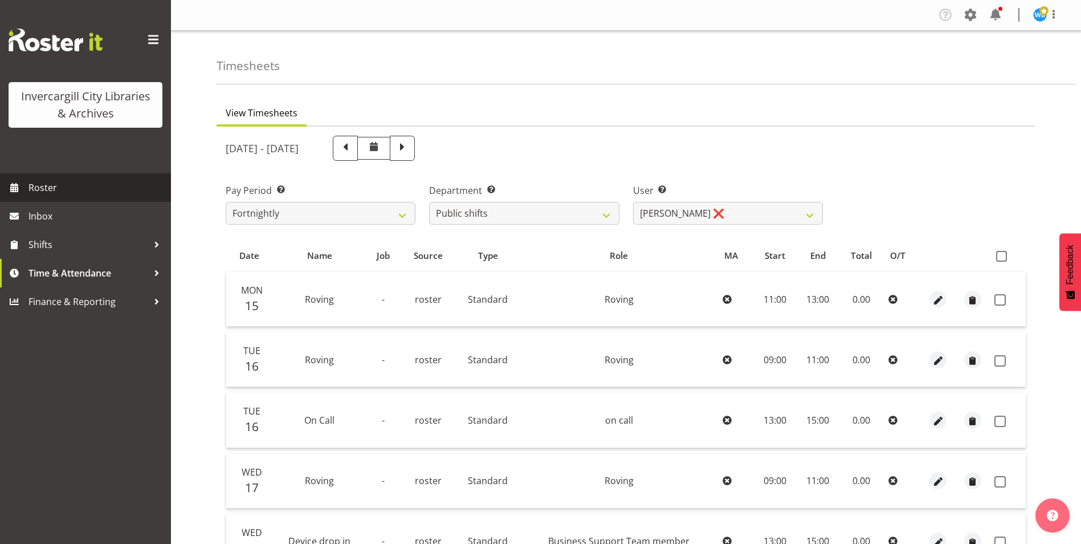
click at [51, 188] on span "Roster" at bounding box center [96, 187] width 137 height 17
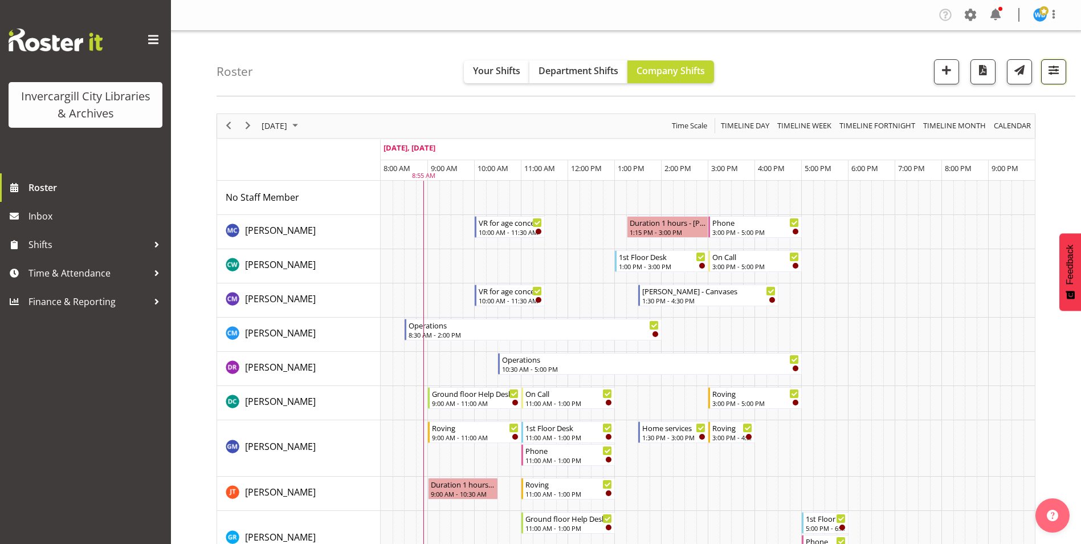
click at [1054, 78] on span "button" at bounding box center [1053, 70] width 15 height 15
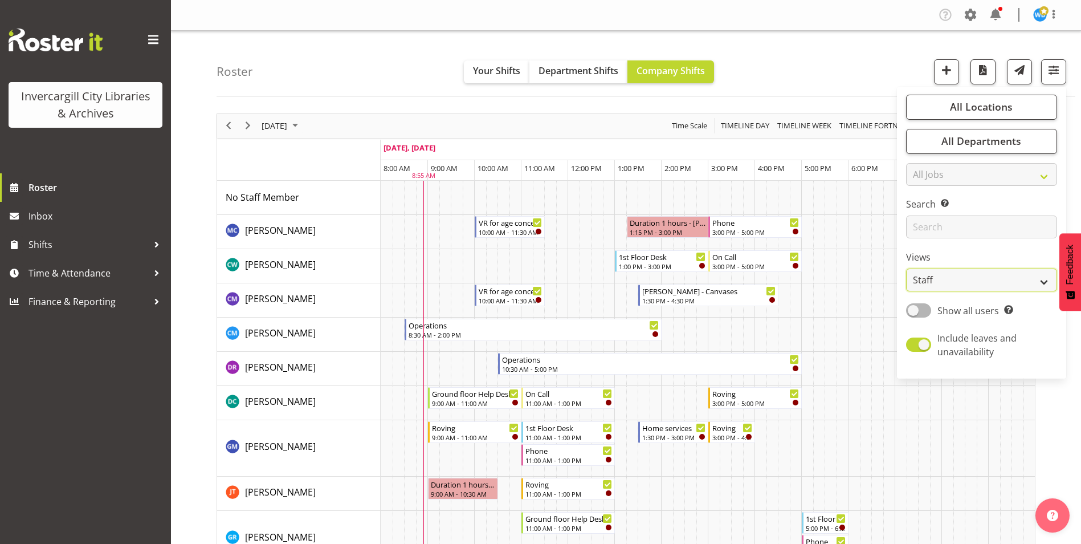
click at [949, 279] on select "Staff Role Shift - Horizontal Shift - Vertical Staff - Location" at bounding box center [981, 279] width 151 height 23
select select "location"
click at [907, 268] on select "Staff Role Shift - Horizontal Shift - Vertical Staff - Location" at bounding box center [981, 279] width 151 height 23
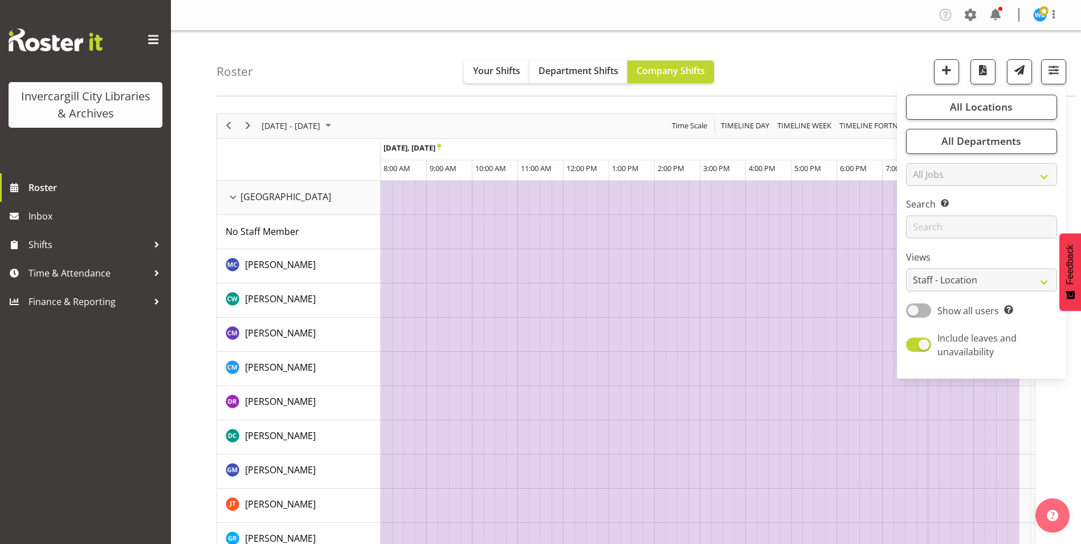
click at [826, 73] on div "Roster Your Shifts Department Shifts Company Shifts All Locations Clear Bluff L…" at bounding box center [646, 64] width 859 height 66
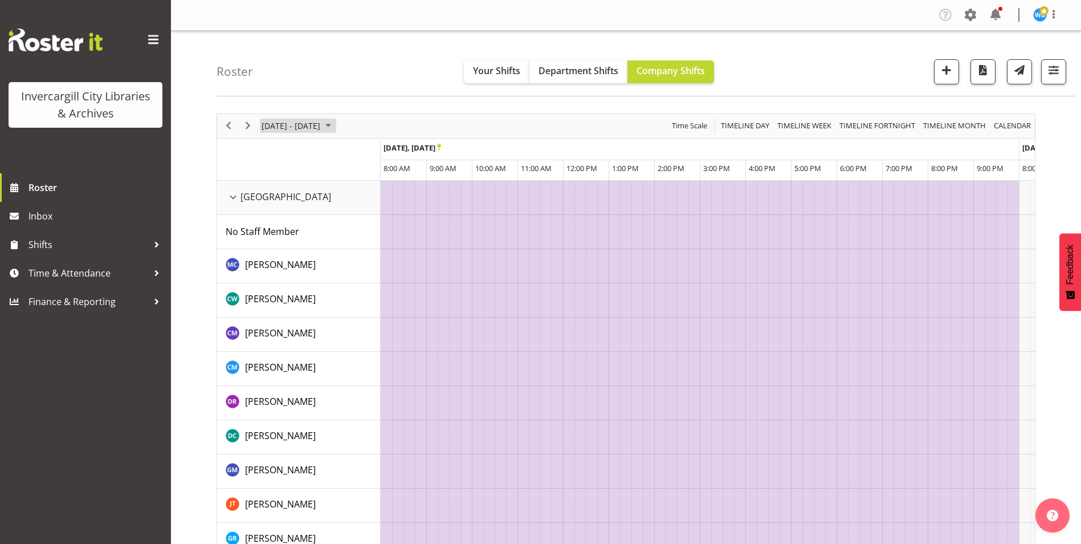
click at [320, 124] on span "September 22 - 28, 2025" at bounding box center [290, 126] width 61 height 14
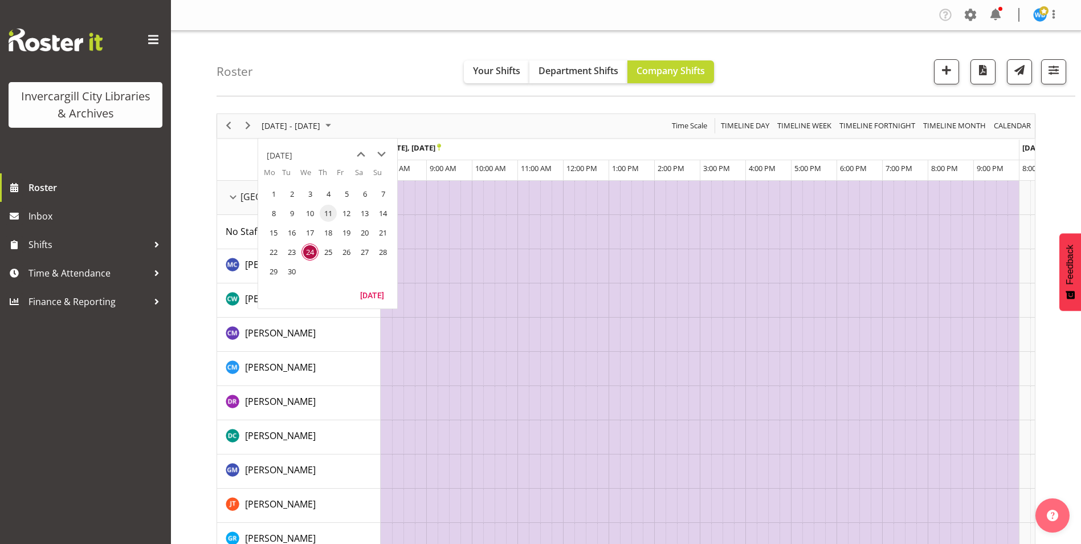
click at [326, 206] on span "11" at bounding box center [328, 213] width 17 height 17
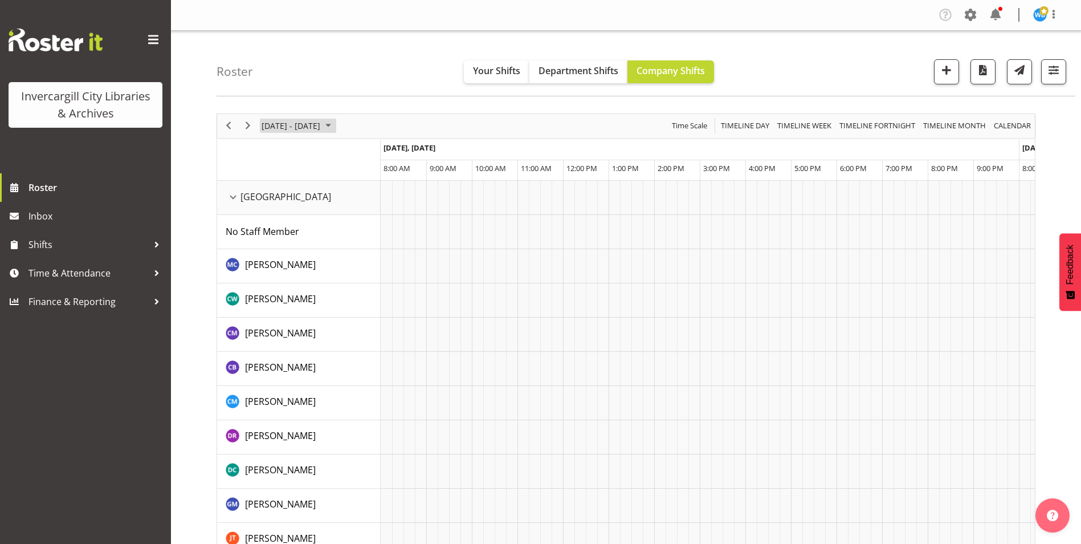
click at [305, 128] on span "September 08 - 14, 2025" at bounding box center [290, 126] width 61 height 14
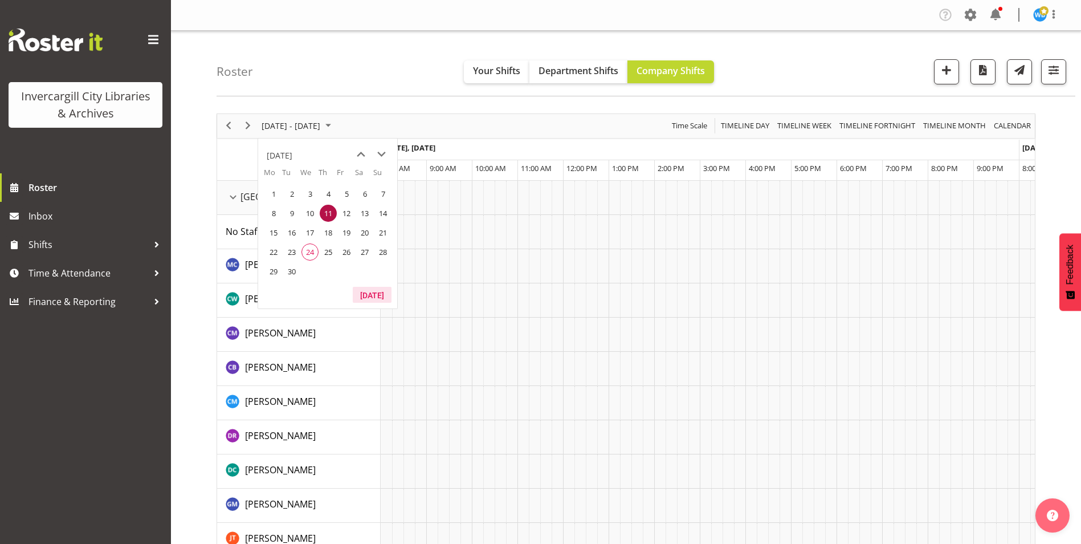
click at [374, 297] on button "[DATE]" at bounding box center [372, 295] width 39 height 16
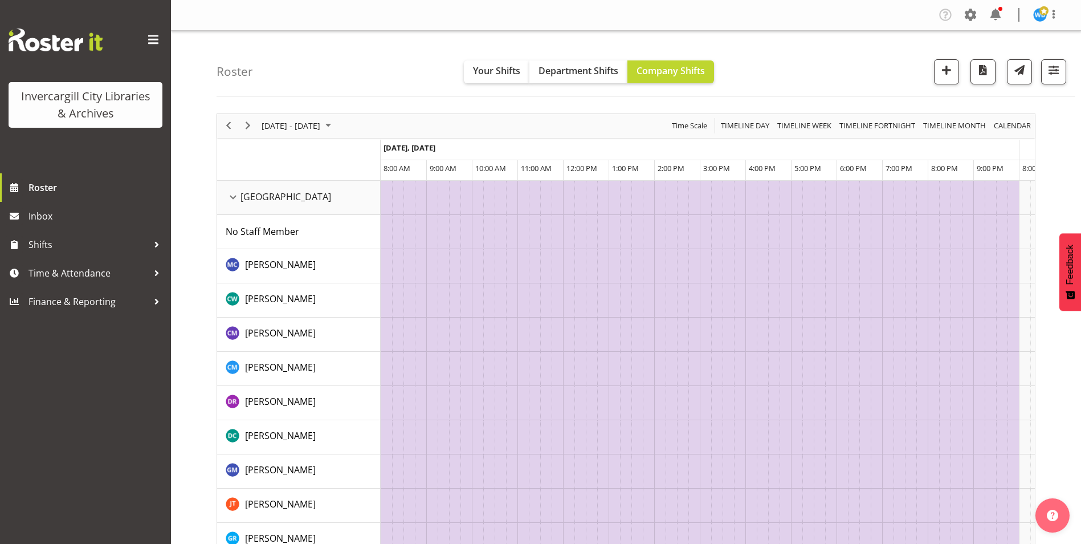
scroll to position [0, 912]
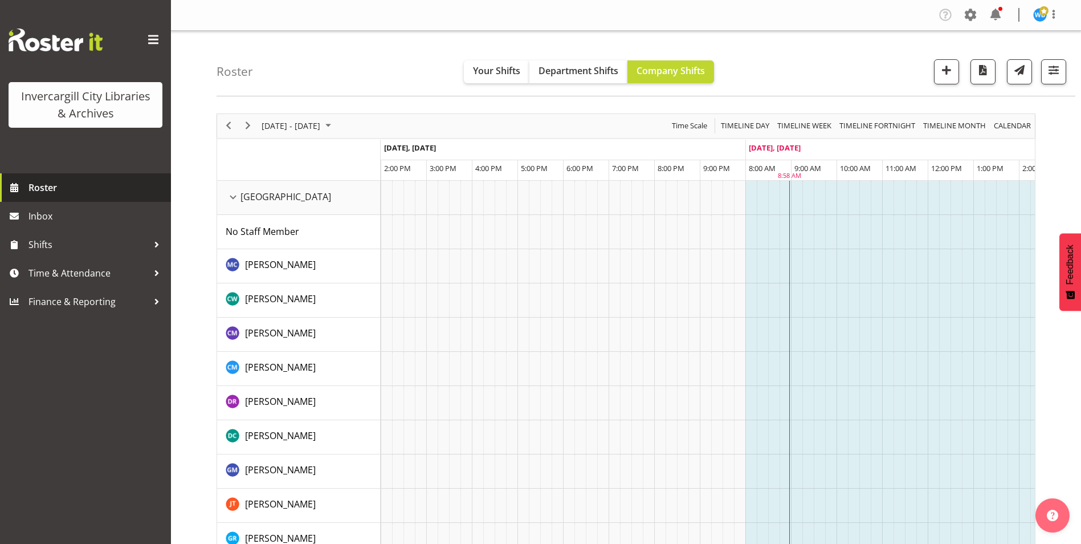
click at [41, 188] on span "Roster" at bounding box center [96, 187] width 137 height 17
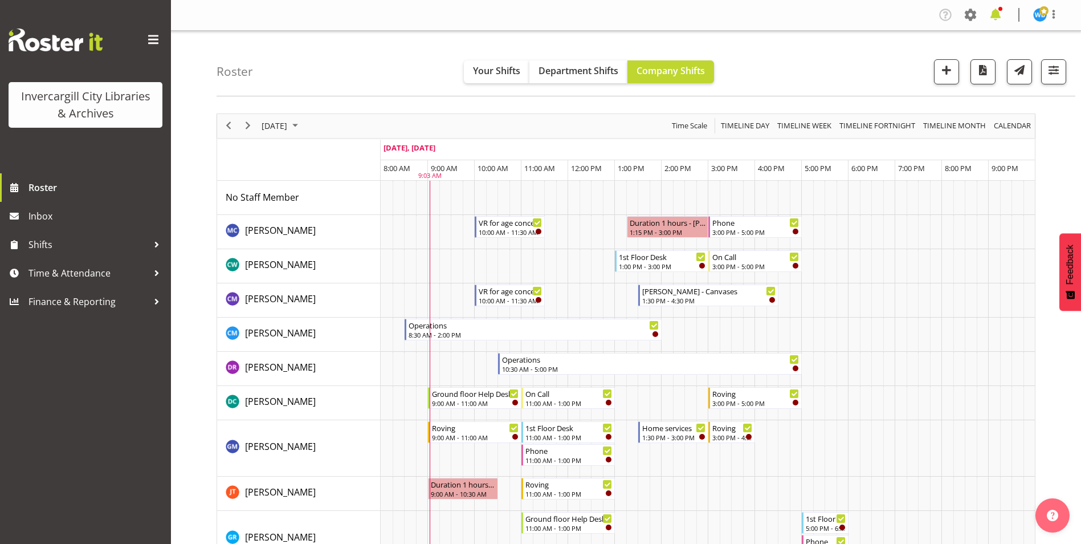
click at [996, 16] on span at bounding box center [996, 15] width 18 height 18
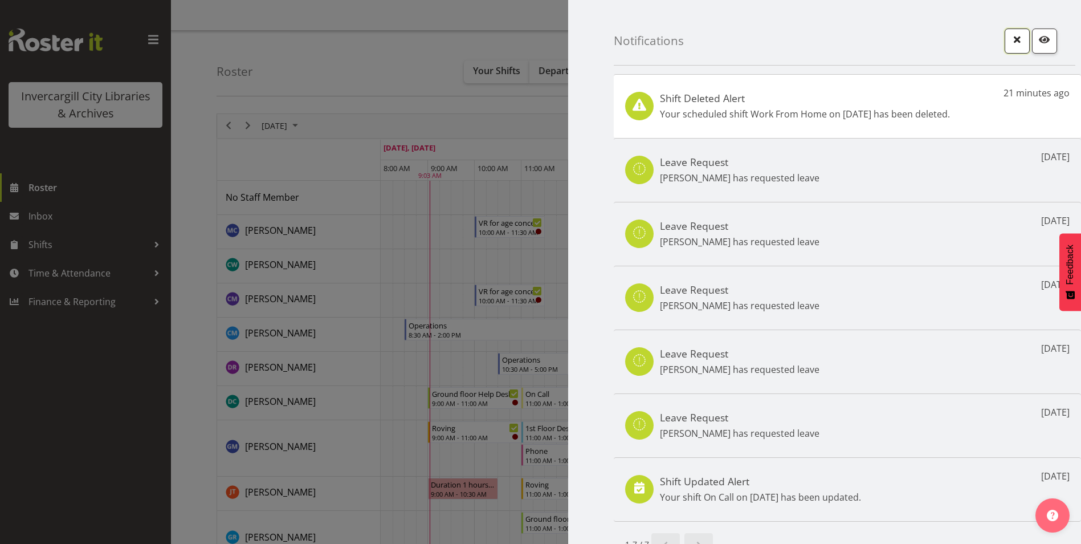
click at [1010, 41] on span "button" at bounding box center [1017, 39] width 15 height 15
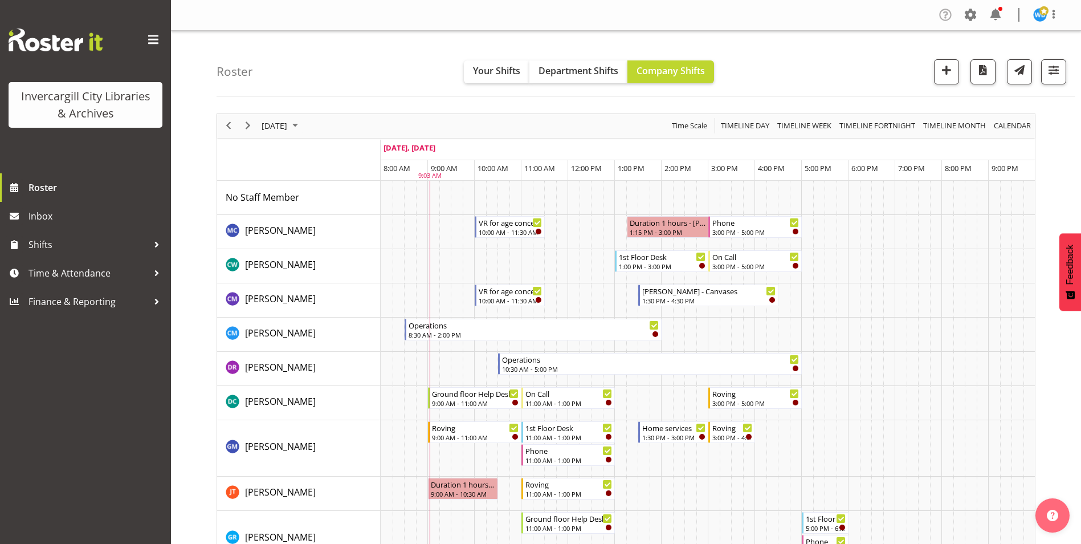
click at [940, 13] on span at bounding box center [945, 15] width 18 height 18
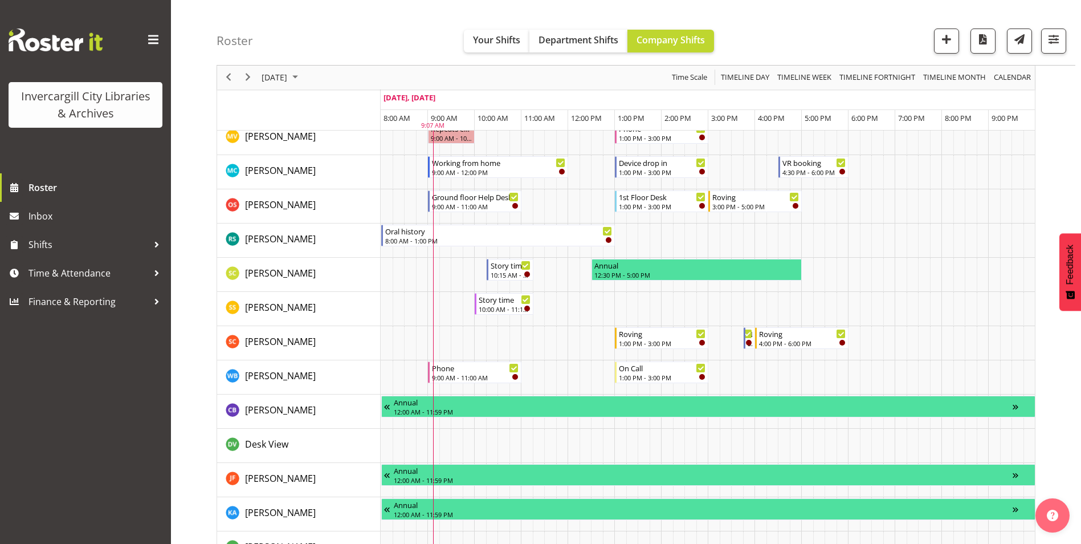
scroll to position [798, 0]
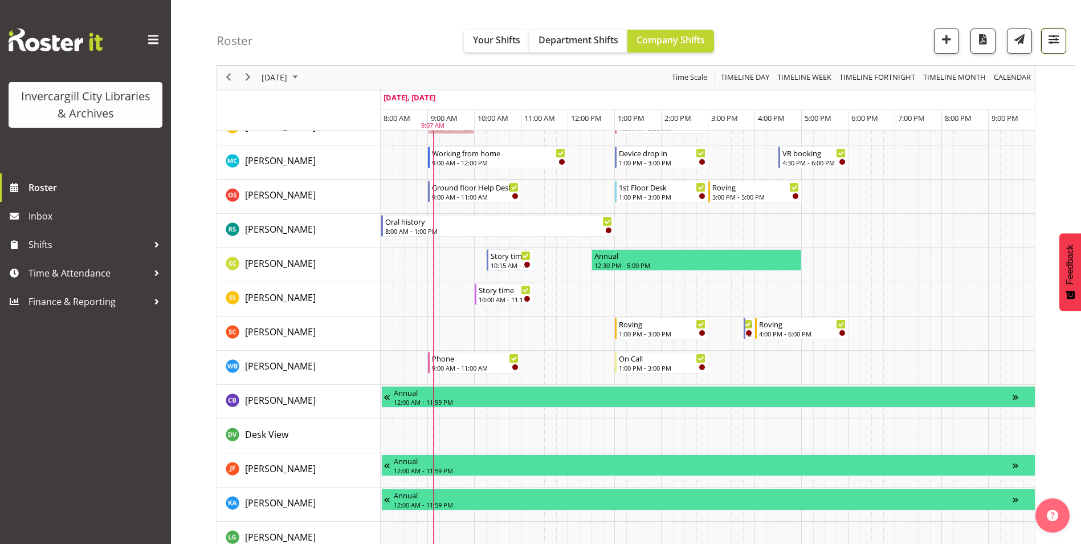
click at [1055, 43] on span "button" at bounding box center [1053, 39] width 15 height 15
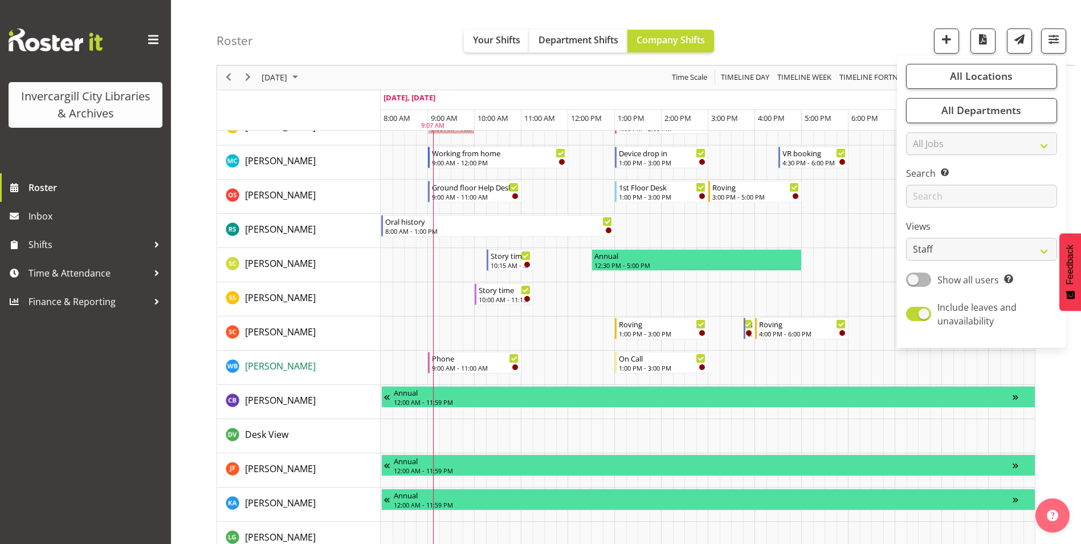
click at [257, 365] on span "[PERSON_NAME]" at bounding box center [280, 366] width 71 height 13
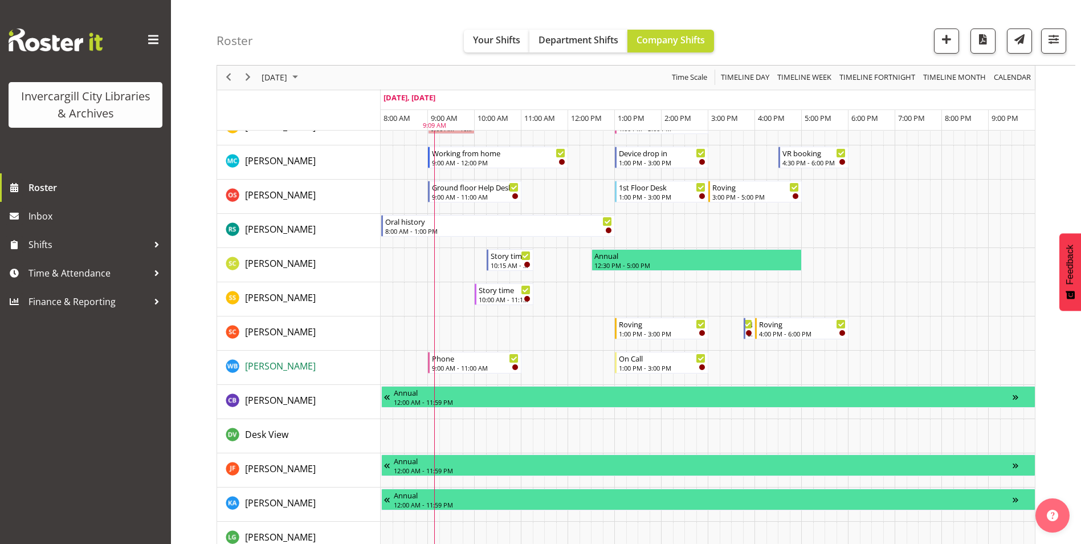
click at [275, 366] on span "[PERSON_NAME]" at bounding box center [280, 366] width 71 height 13
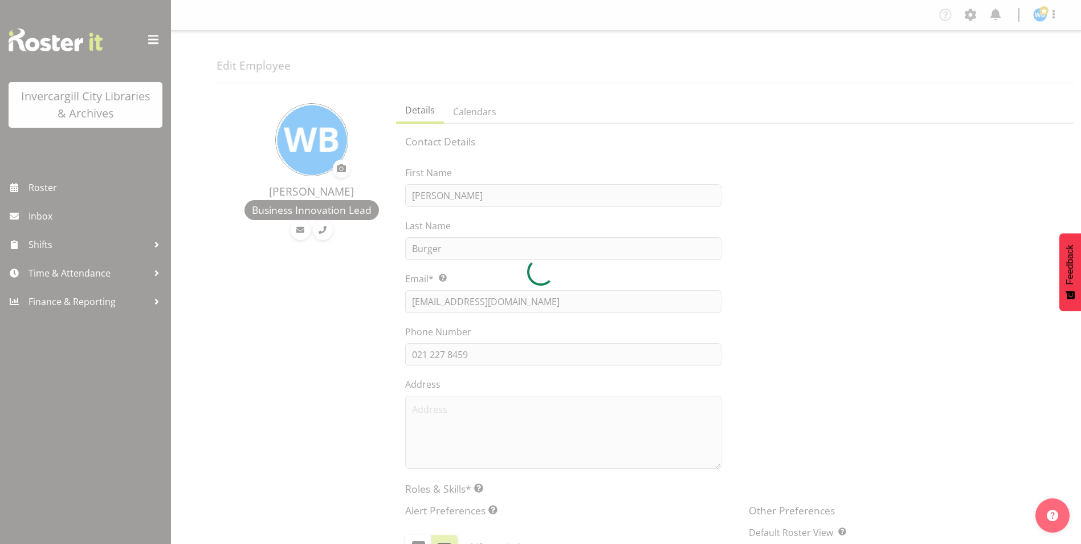
select select "TimelineDay"
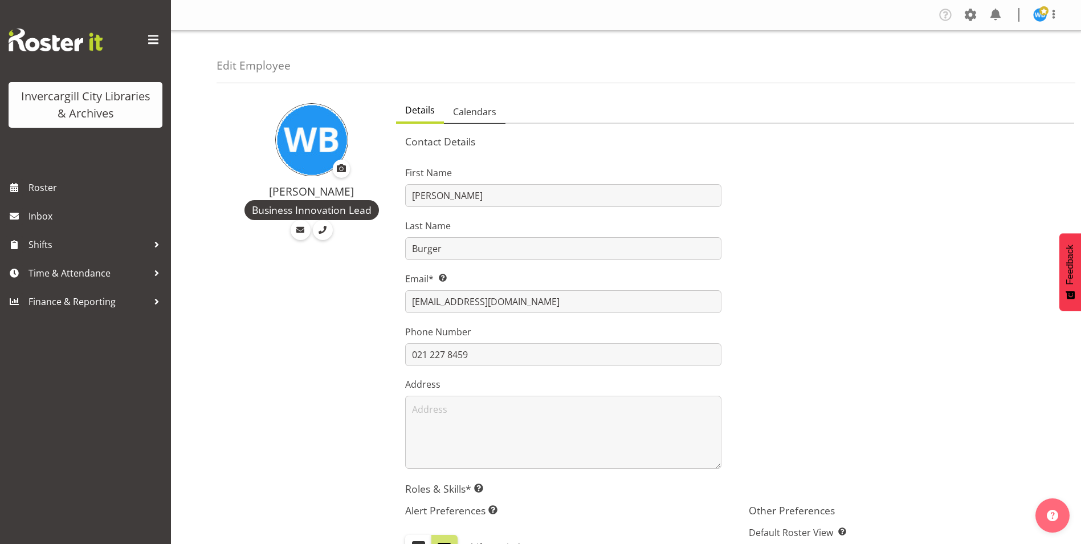
click at [478, 109] on span "Calendars" at bounding box center [474, 112] width 43 height 14
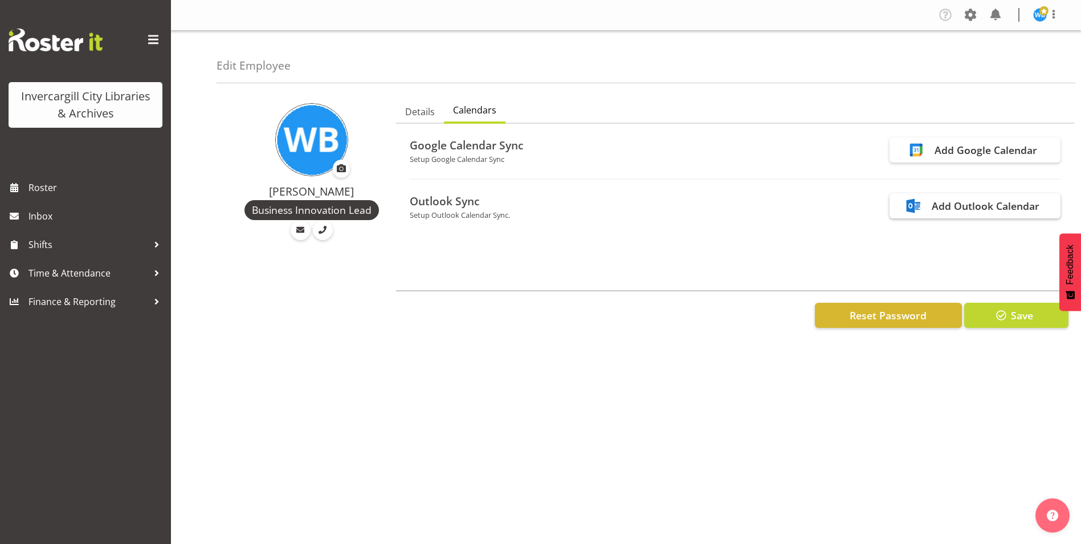
click at [964, 210] on div "Add Outlook Calendar" at bounding box center [986, 205] width 108 height 15
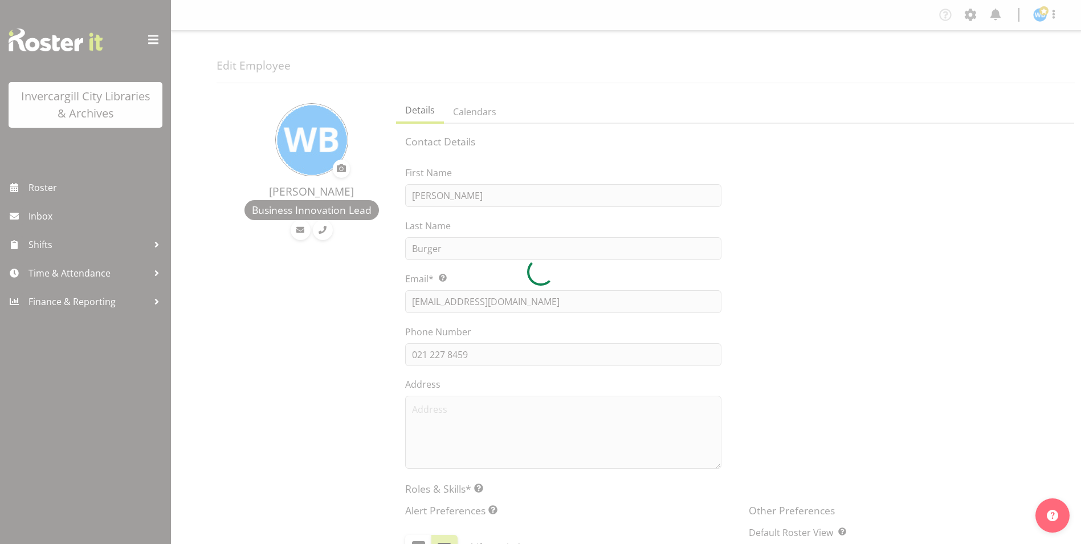
select select "TimelineDay"
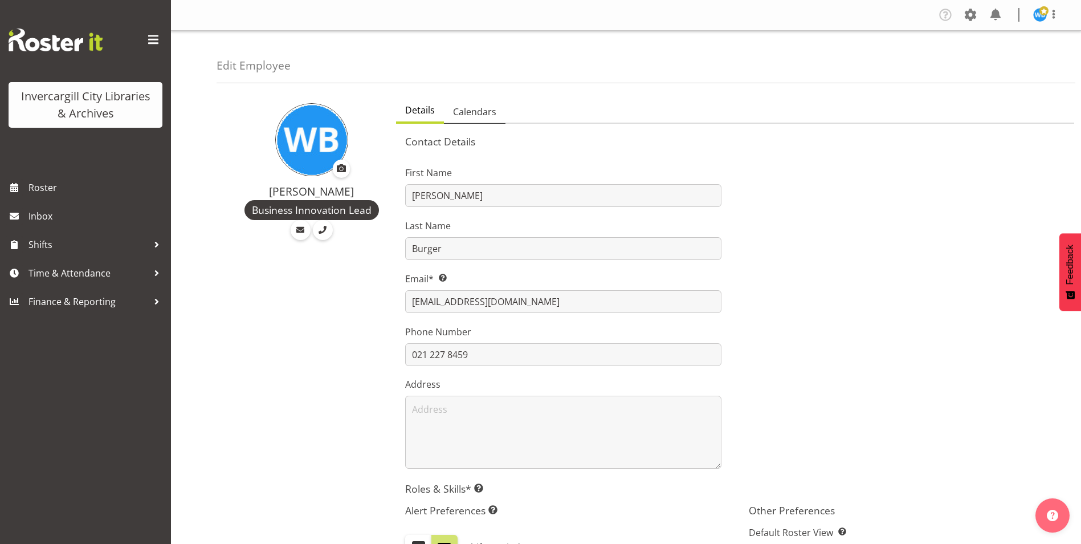
click at [471, 115] on span "Calendars" at bounding box center [474, 112] width 43 height 14
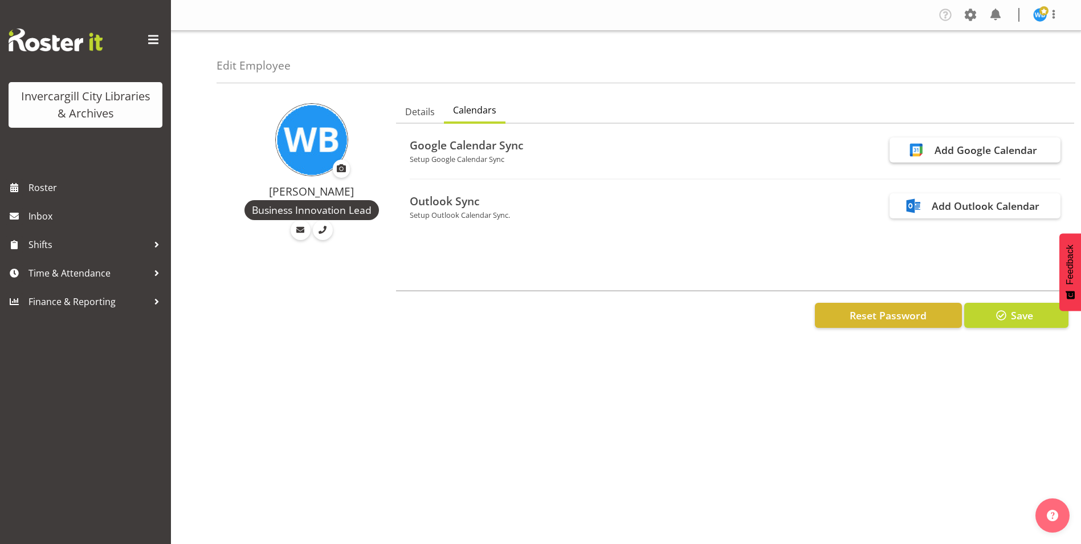
click at [950, 151] on div "Add Google Calendar" at bounding box center [986, 149] width 103 height 15
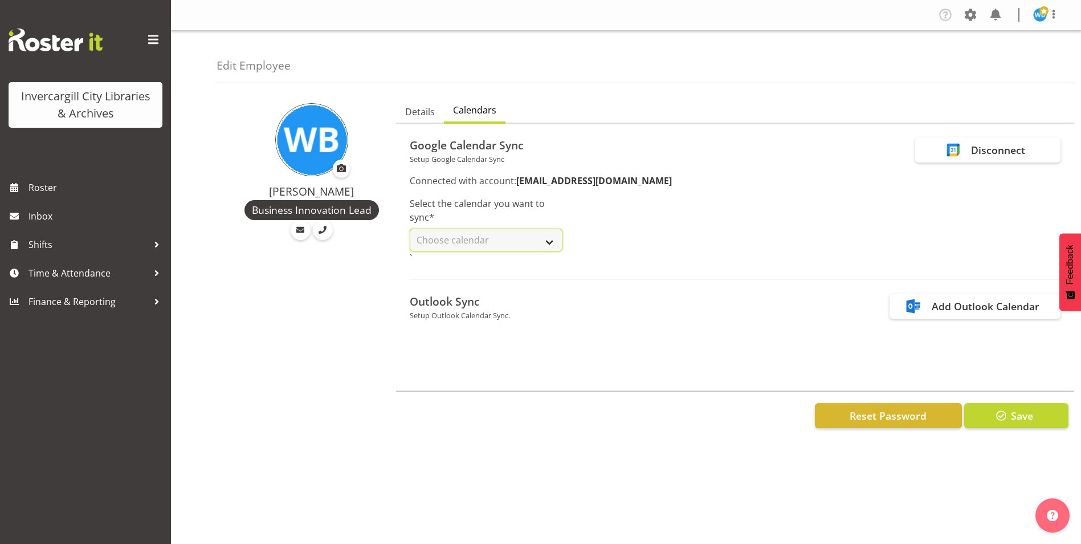
click at [548, 238] on select "Choose calendar Holidays in [GEOGRAPHIC_DATA] [EMAIL_ADDRESS][DOMAIN_NAME]" at bounding box center [486, 240] width 152 height 23
select select "[EMAIL_ADDRESS][DOMAIN_NAME]"
click at [410, 229] on select "Choose calendar Holidays in [GEOGRAPHIC_DATA] [EMAIL_ADDRESS][DOMAIN_NAME]" at bounding box center [486, 240] width 152 height 23
click at [1010, 418] on button "Save" at bounding box center [1016, 415] width 104 height 25
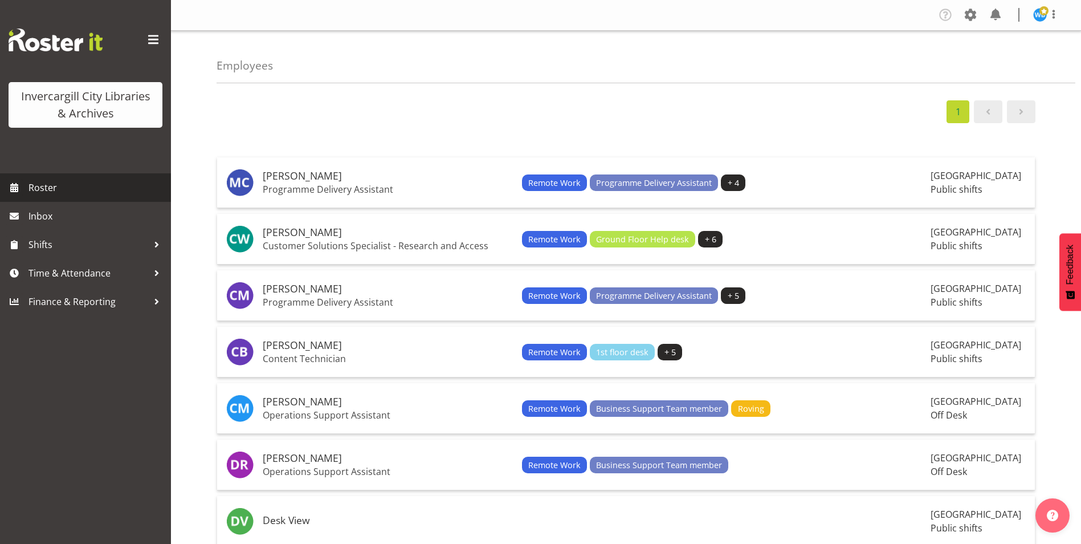
click at [42, 190] on span "Roster" at bounding box center [96, 187] width 137 height 17
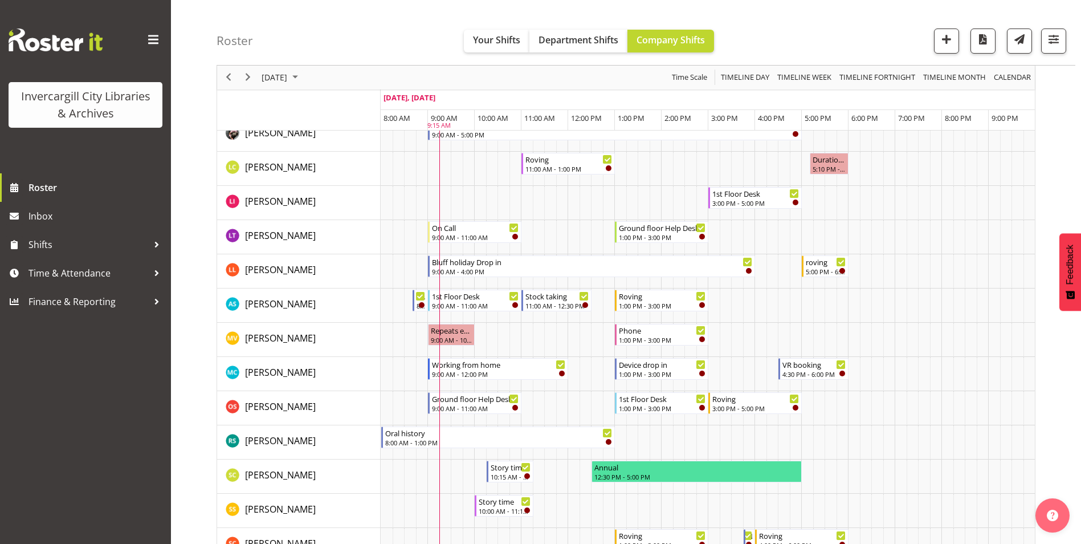
scroll to position [627, 0]
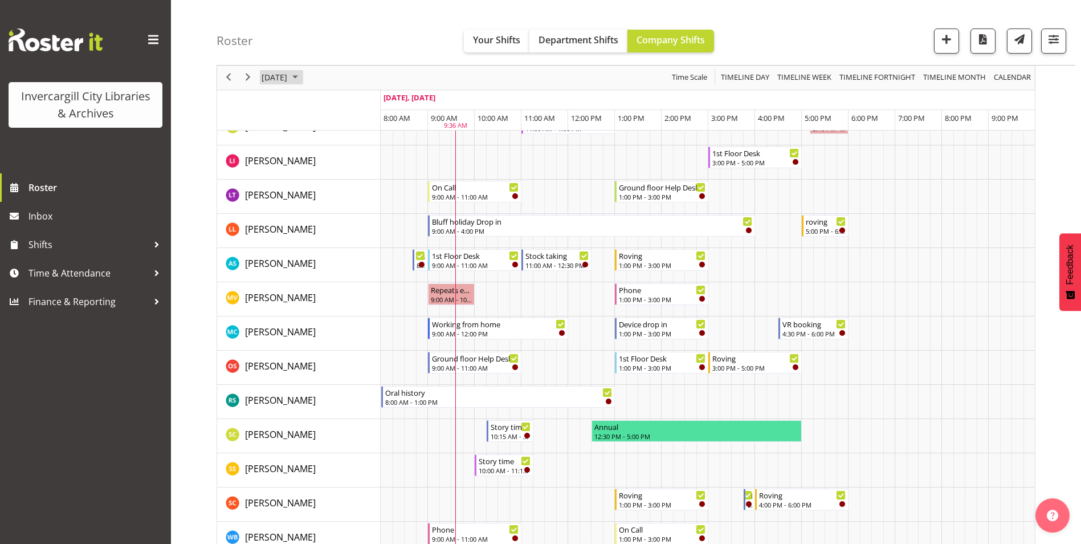
click at [282, 76] on span "[DATE]" at bounding box center [274, 78] width 28 height 14
click at [325, 222] on table "Su Mo Tu We Th Fr Sa 31 1 2 3 4 5 6 7 8 9 10 11 12 13 14 15 16 17 18 19 20 21 2…" at bounding box center [327, 179] width 139 height 120
click at [380, 100] on span "next month" at bounding box center [382, 106] width 20 height 21
click at [324, 146] on span "1" at bounding box center [328, 145] width 17 height 17
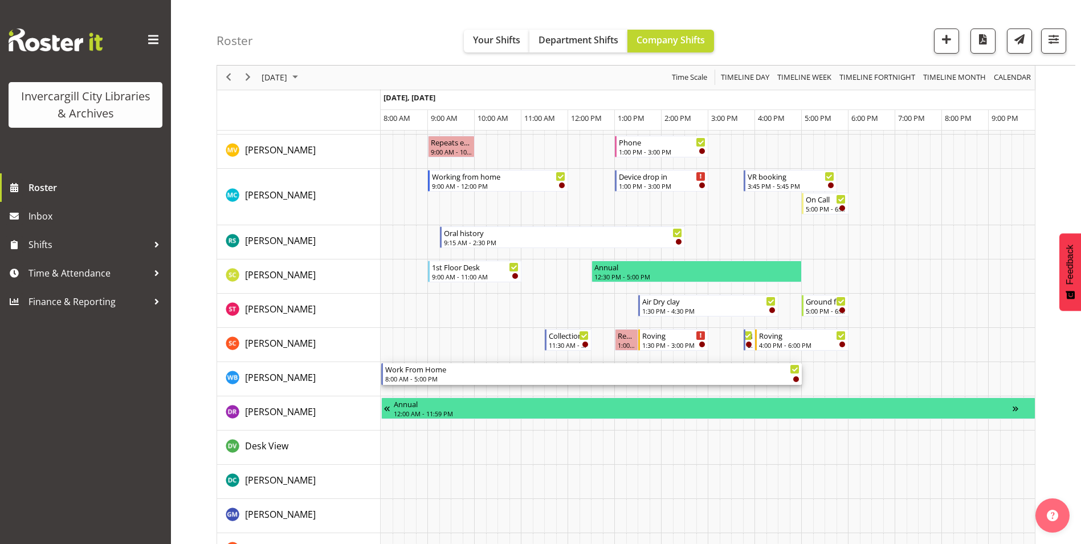
click at [519, 374] on div "8:00 AM - 5:00 PM" at bounding box center [592, 378] width 414 height 9
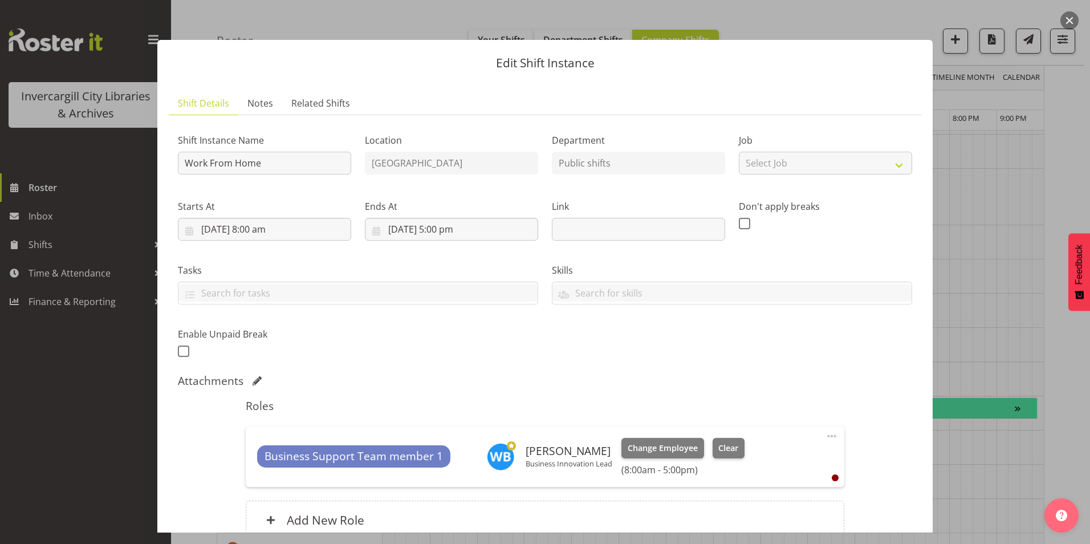
click at [1071, 21] on button "button" at bounding box center [1069, 20] width 18 height 18
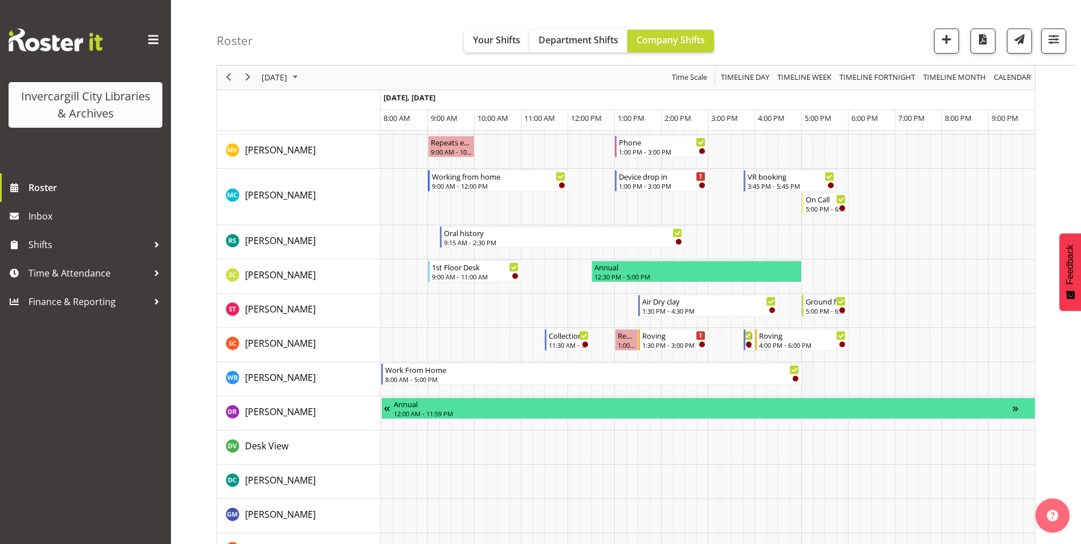
click at [811, 374] on td "Timeline Day of October 1, 2025" at bounding box center [807, 379] width 12 height 34
